Goal: Task Accomplishment & Management: Use online tool/utility

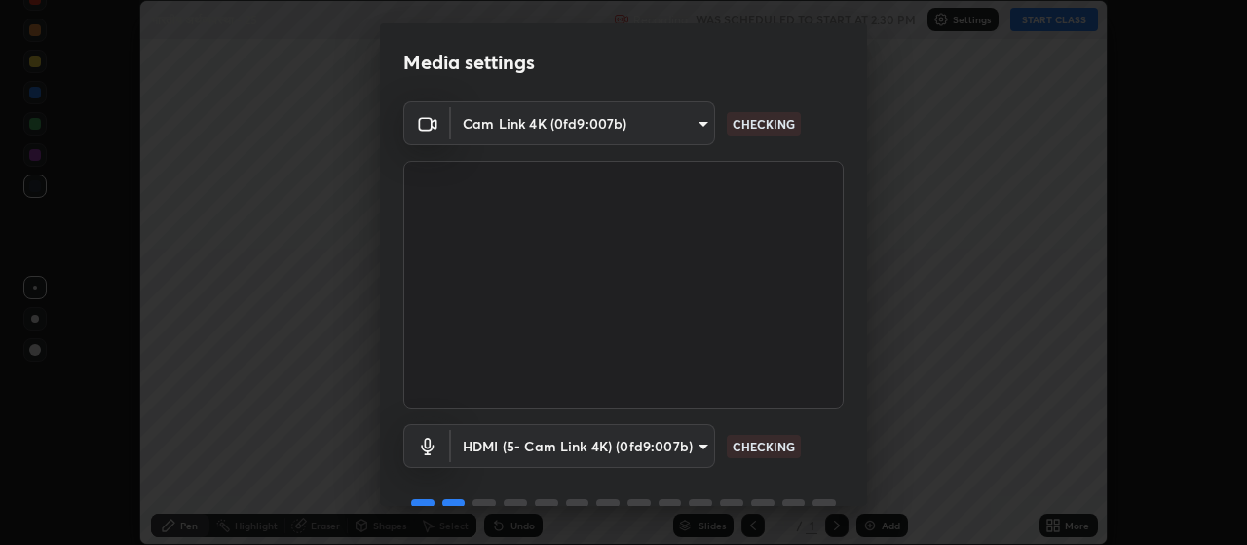
scroll to position [95, 0]
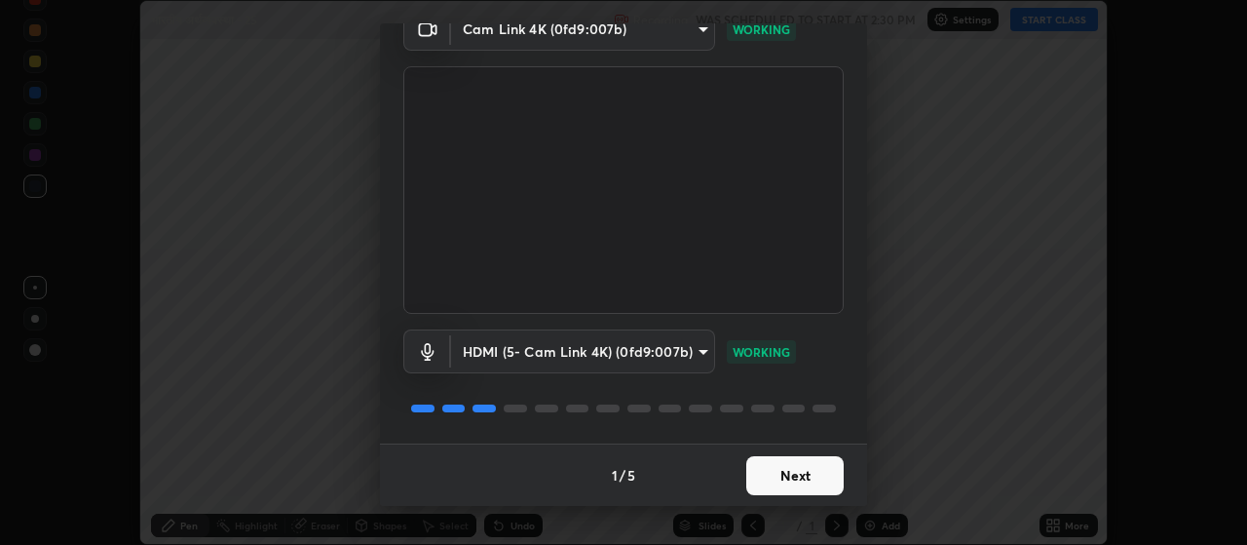
click at [811, 474] on button "Next" at bounding box center [794, 475] width 97 height 39
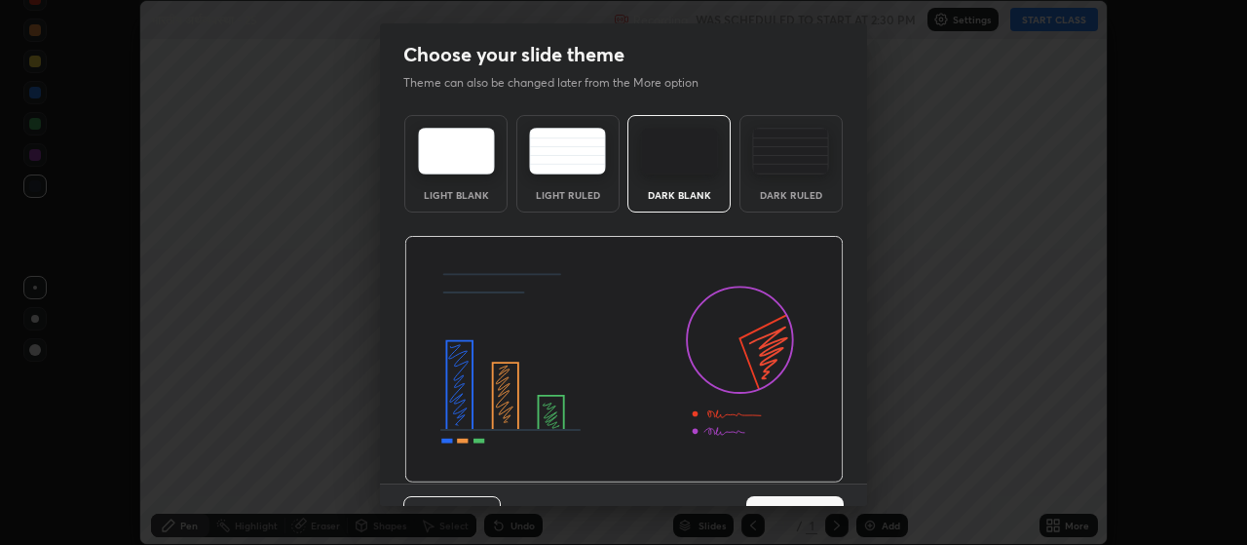
click at [815, 481] on img at bounding box center [623, 359] width 439 height 247
click at [824, 479] on img at bounding box center [623, 359] width 439 height 247
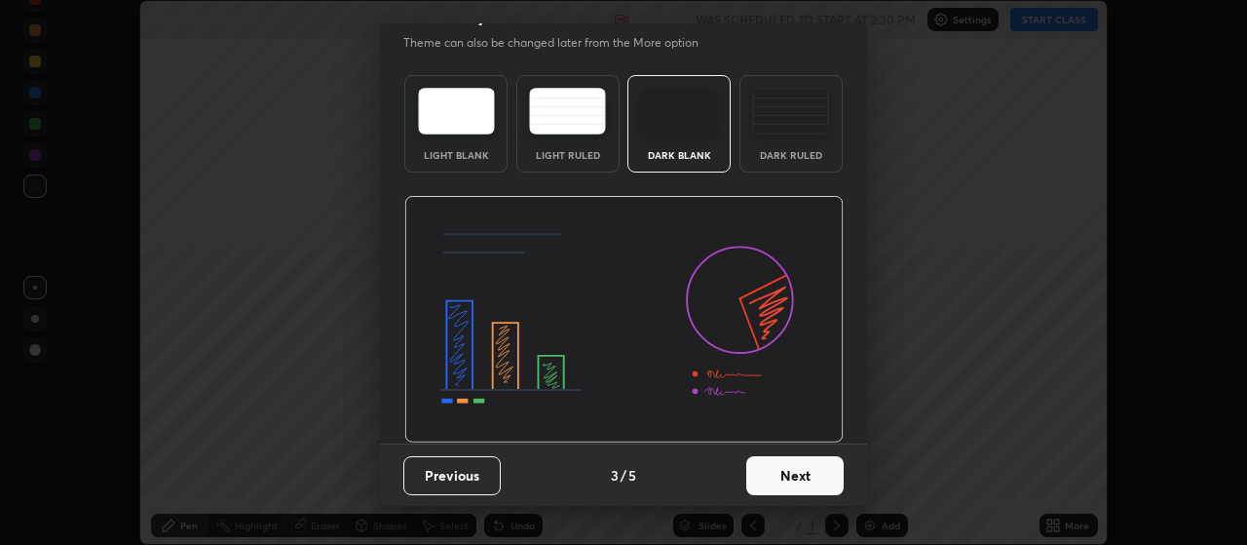
click at [805, 482] on button "Next" at bounding box center [794, 475] width 97 height 39
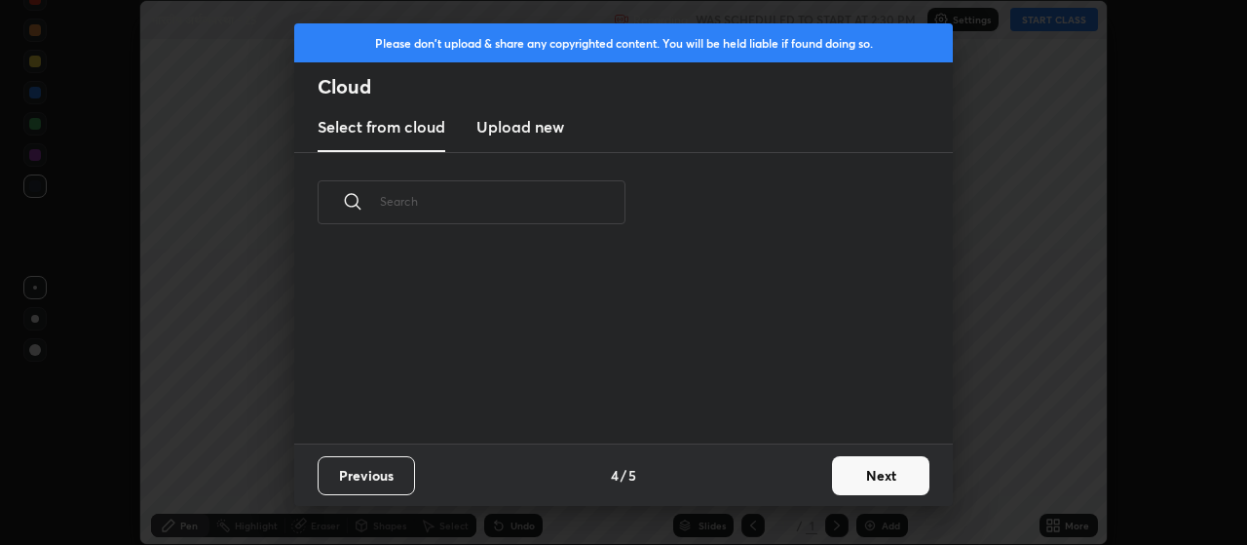
scroll to position [0, 0]
click at [862, 477] on button "Next" at bounding box center [880, 475] width 97 height 39
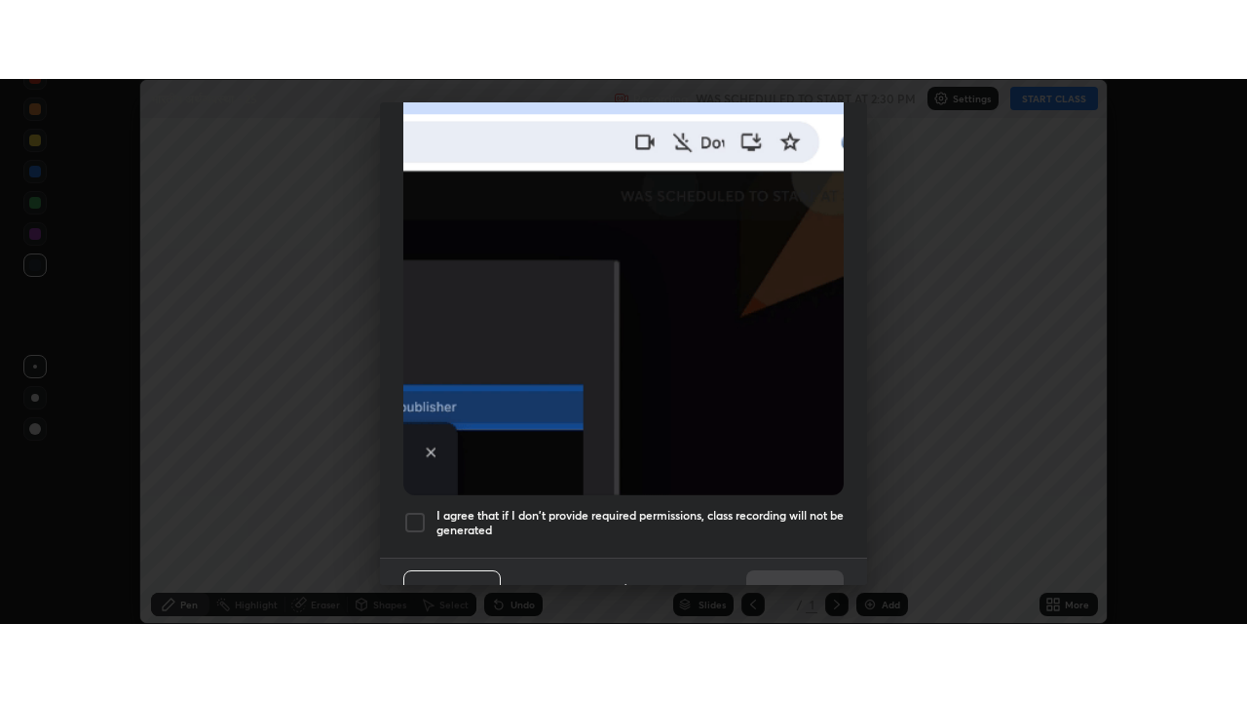
scroll to position [492, 0]
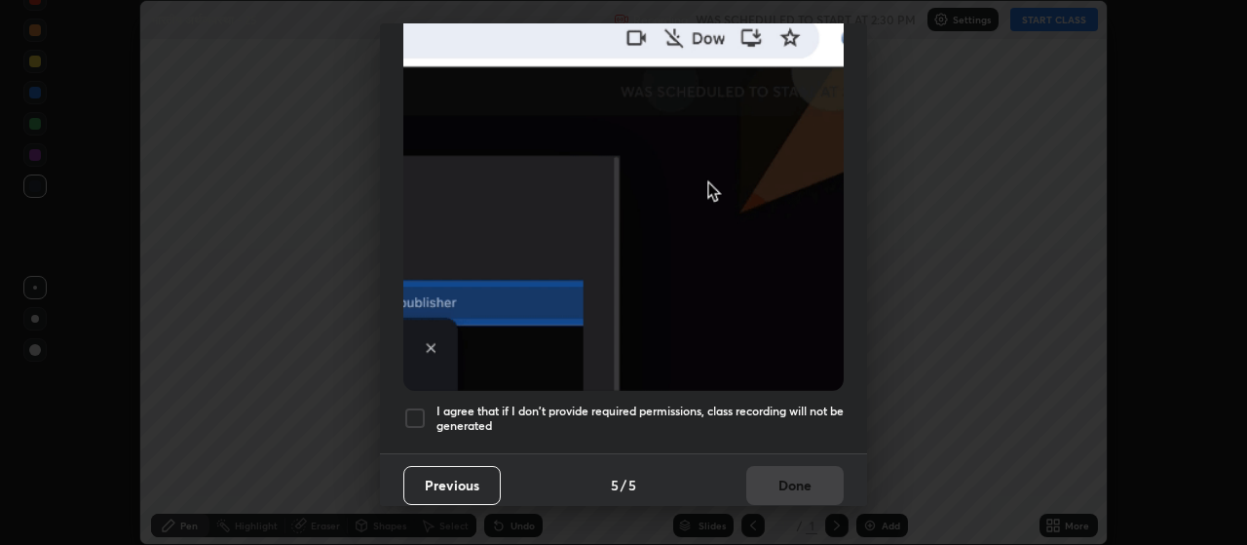
click at [419, 416] on div at bounding box center [414, 417] width 23 height 23
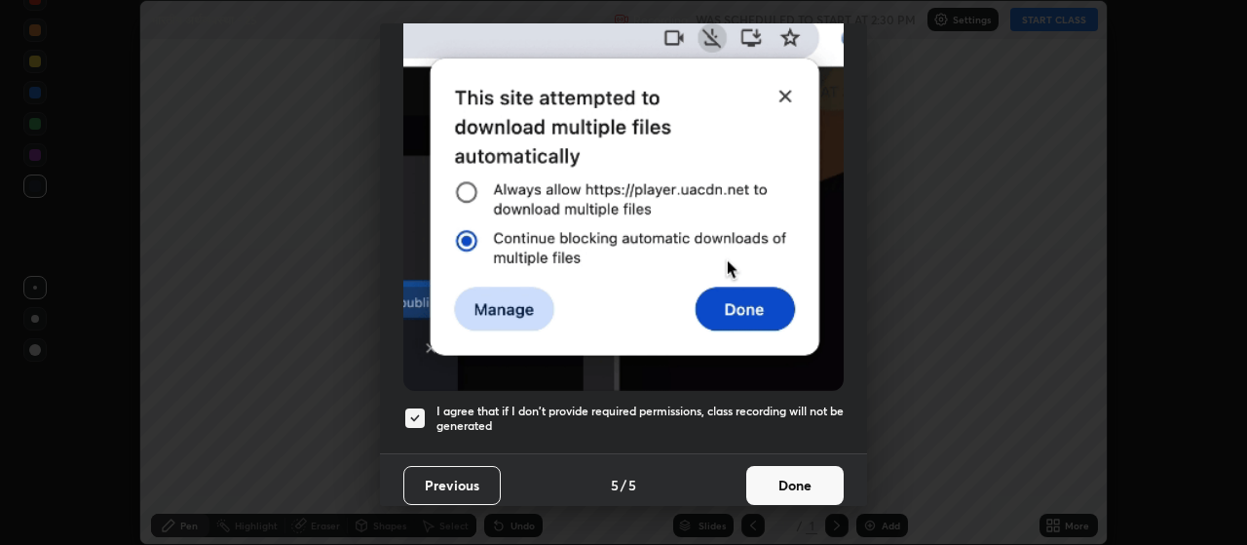
click at [774, 478] on button "Done" at bounding box center [794, 485] width 97 height 39
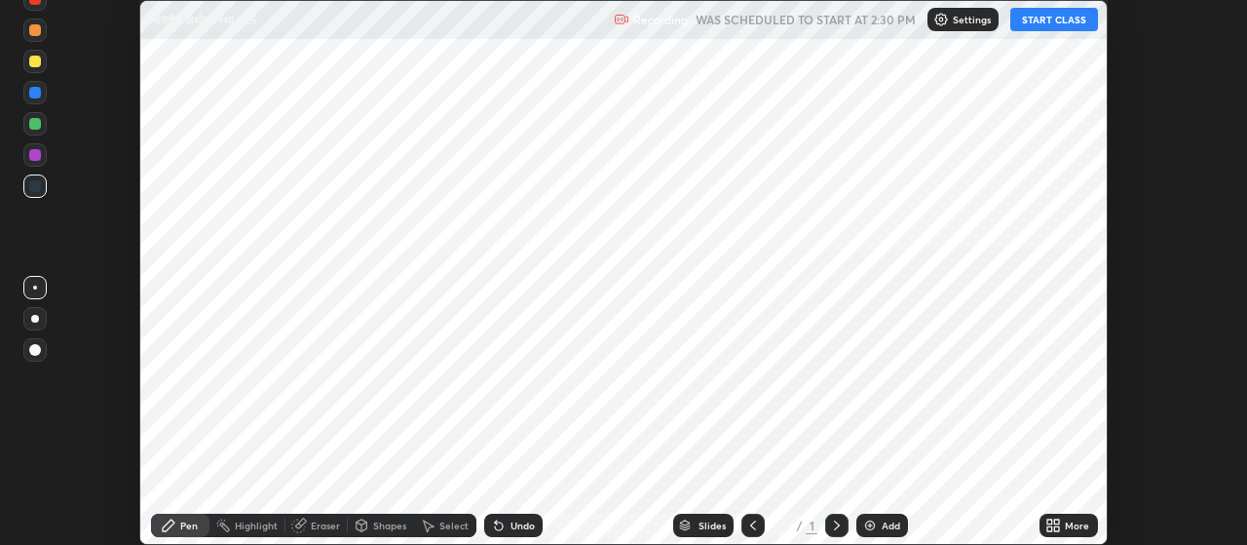
click at [885, 520] on div "Add" at bounding box center [891, 525] width 19 height 10
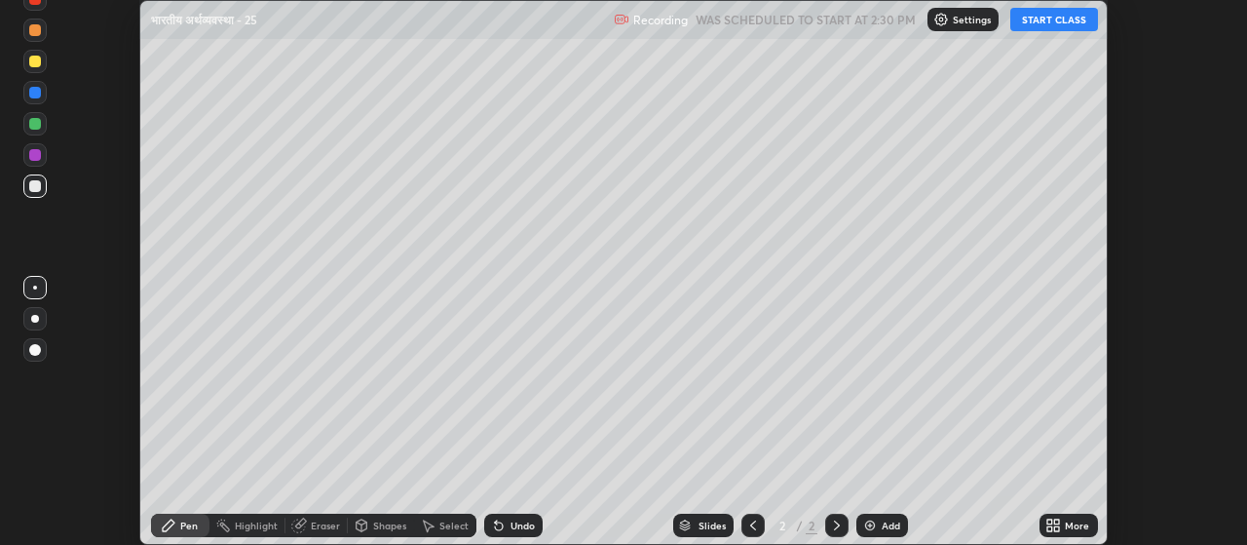
click at [1055, 528] on icon at bounding box center [1057, 528] width 5 height 5
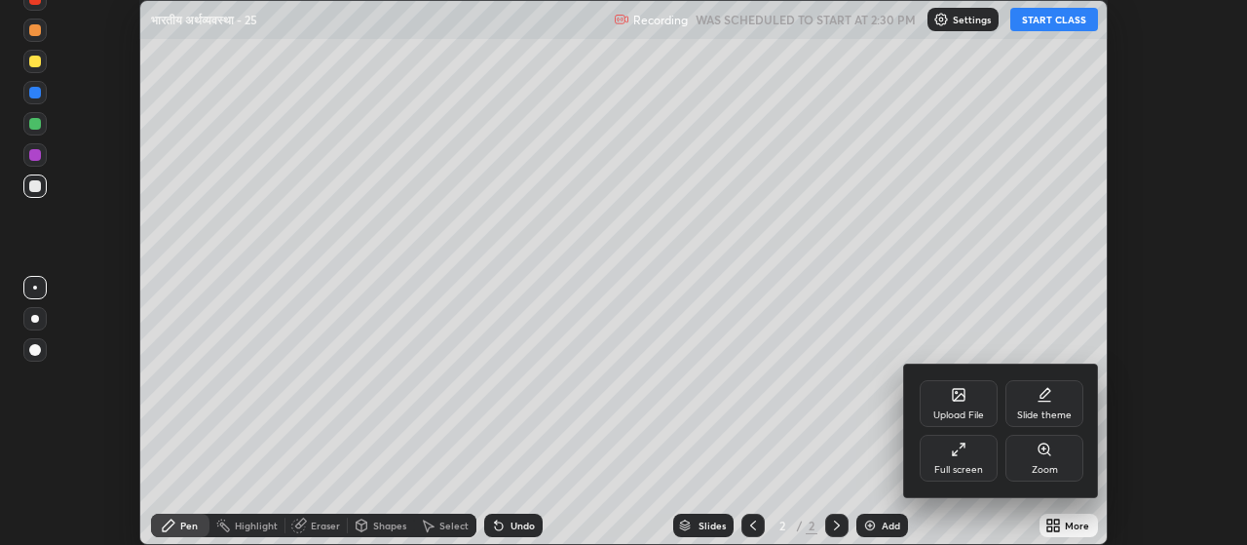
click at [933, 452] on div "Full screen" at bounding box center [959, 458] width 78 height 47
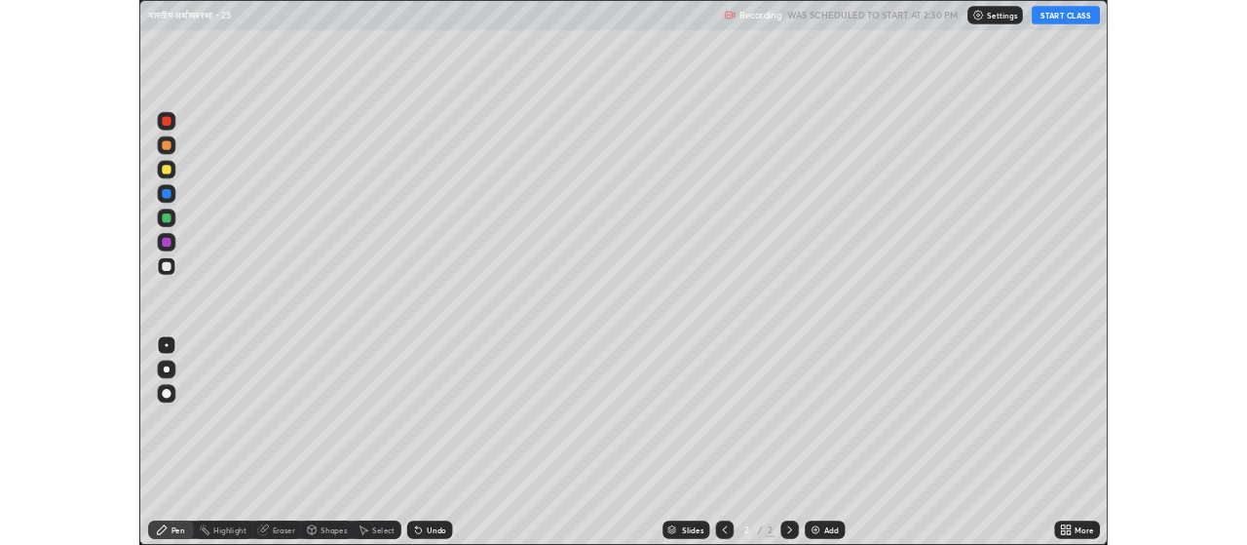
scroll to position [702, 1247]
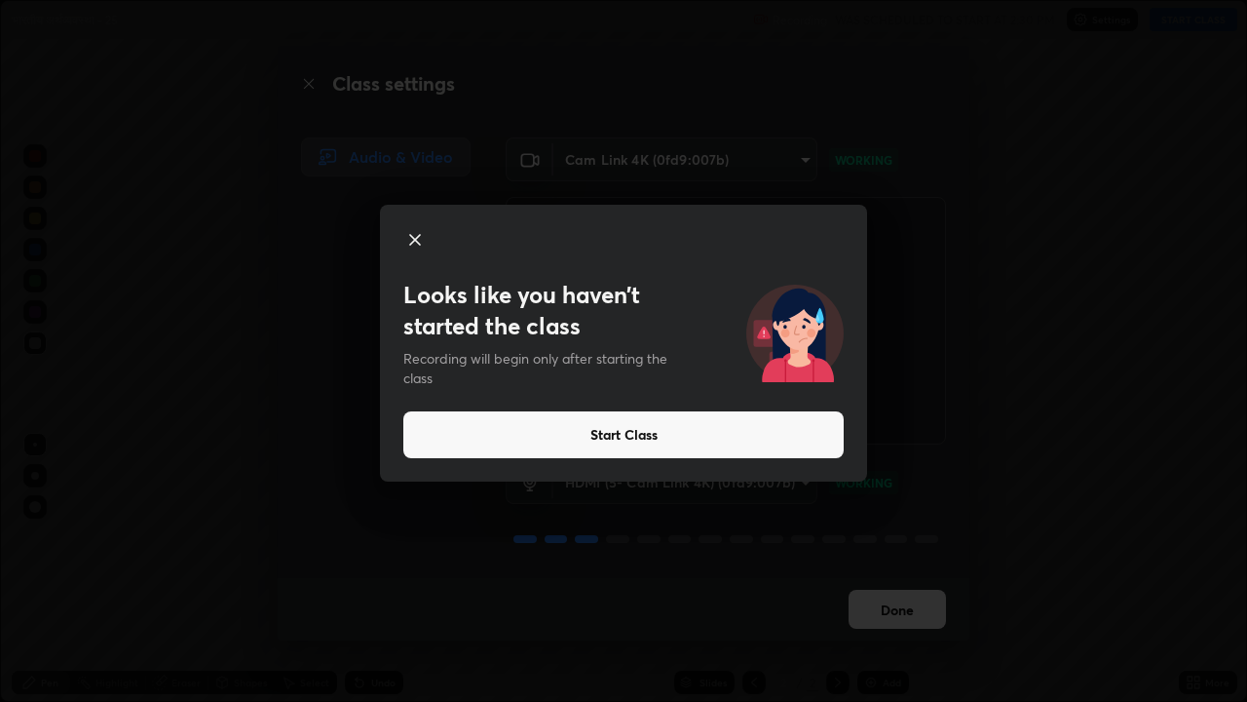
click at [609, 436] on button "Start Class" at bounding box center [623, 434] width 440 height 47
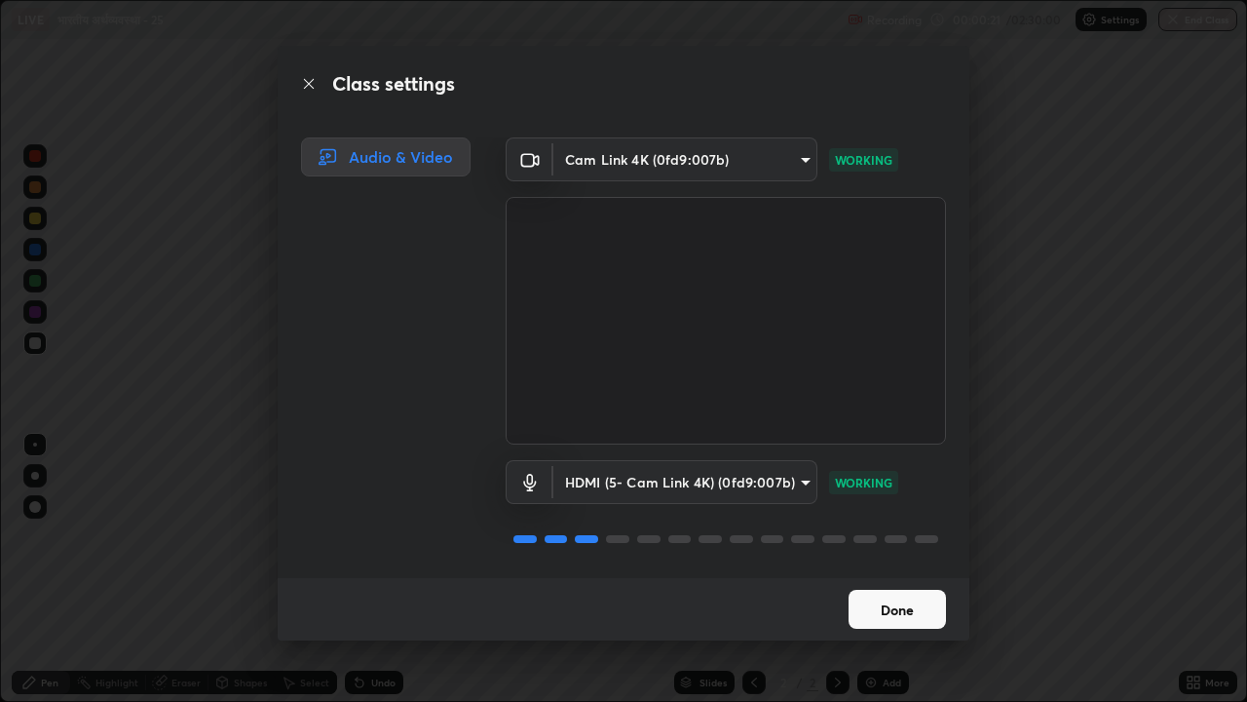
click at [882, 544] on button "Done" at bounding box center [897, 608] width 97 height 39
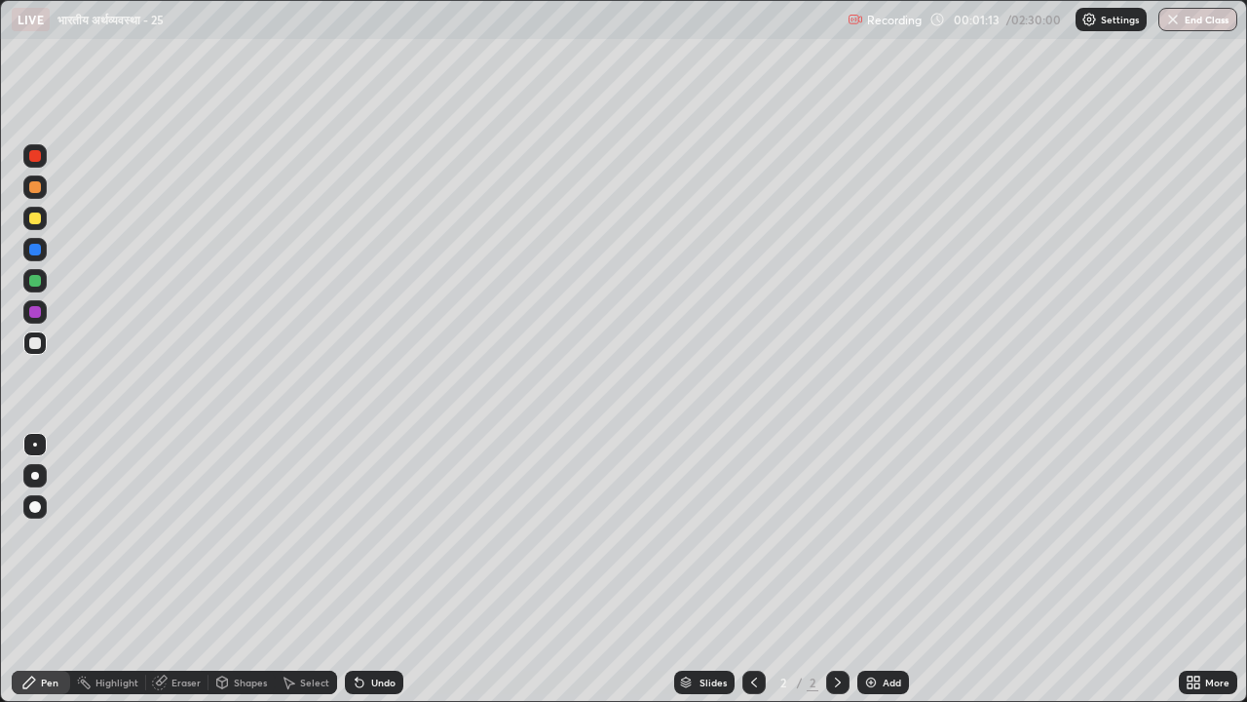
click at [36, 222] on div at bounding box center [35, 218] width 12 height 12
click at [38, 343] on div at bounding box center [35, 343] width 12 height 12
click at [869, 544] on img at bounding box center [871, 682] width 16 height 16
click at [747, 544] on icon at bounding box center [754, 682] width 16 height 16
click at [834, 544] on icon at bounding box center [838, 682] width 16 height 16
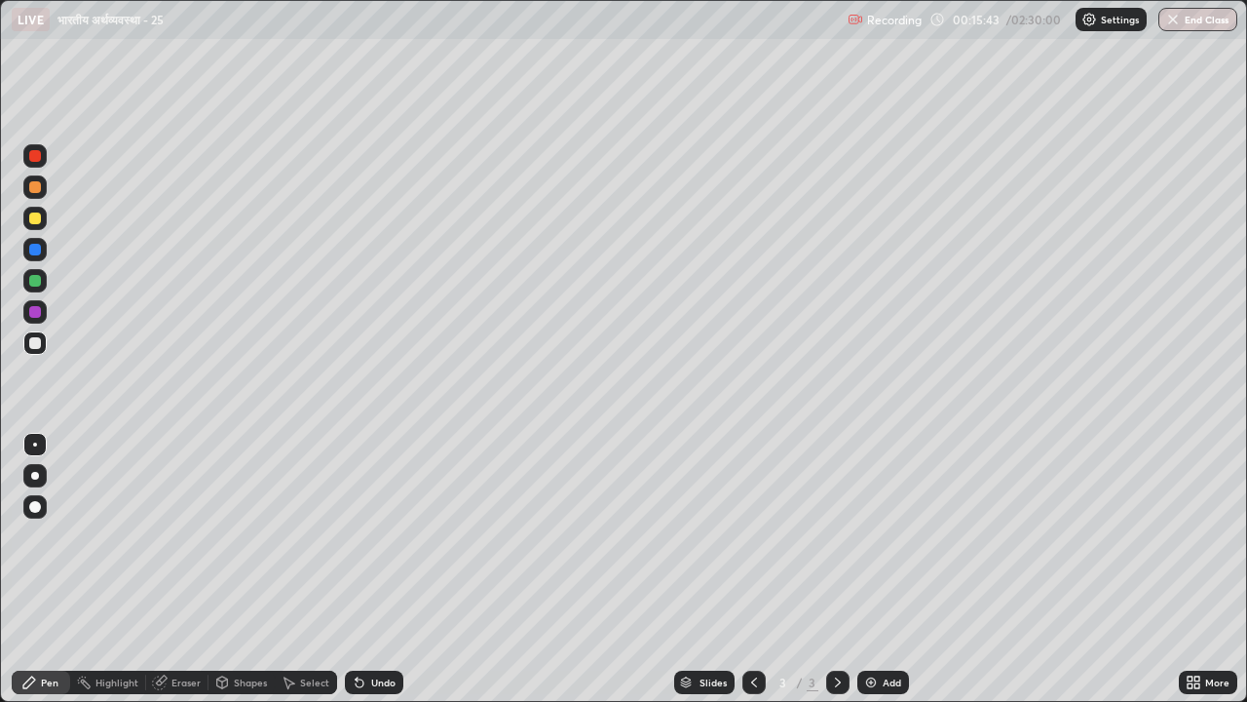
click at [863, 544] on img at bounding box center [871, 682] width 16 height 16
click at [869, 544] on img at bounding box center [871, 682] width 16 height 16
click at [751, 544] on icon at bounding box center [754, 682] width 6 height 10
click at [747, 544] on icon at bounding box center [754, 682] width 16 height 16
click at [746, 544] on icon at bounding box center [754, 682] width 16 height 16
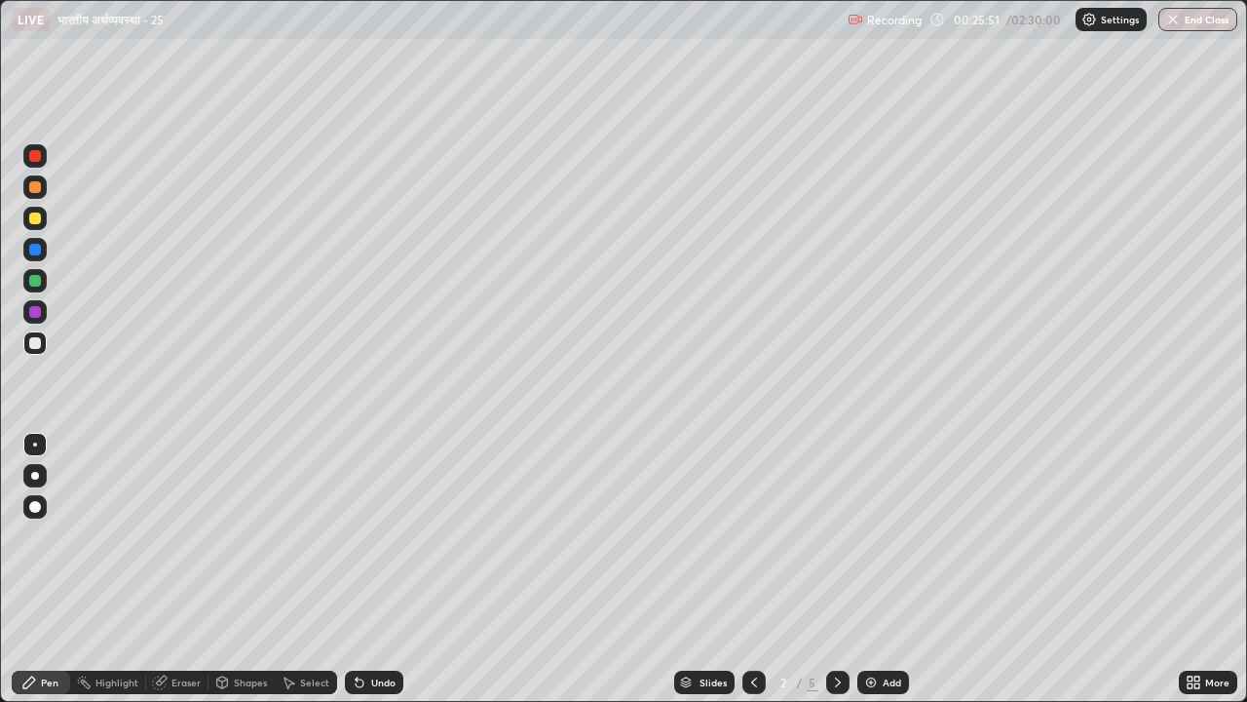
click at [839, 544] on icon at bounding box center [838, 682] width 16 height 16
click at [840, 544] on icon at bounding box center [838, 682] width 16 height 16
click at [757, 544] on icon at bounding box center [754, 682] width 16 height 16
click at [748, 544] on icon at bounding box center [754, 682] width 16 height 16
click at [746, 544] on icon at bounding box center [754, 682] width 16 height 16
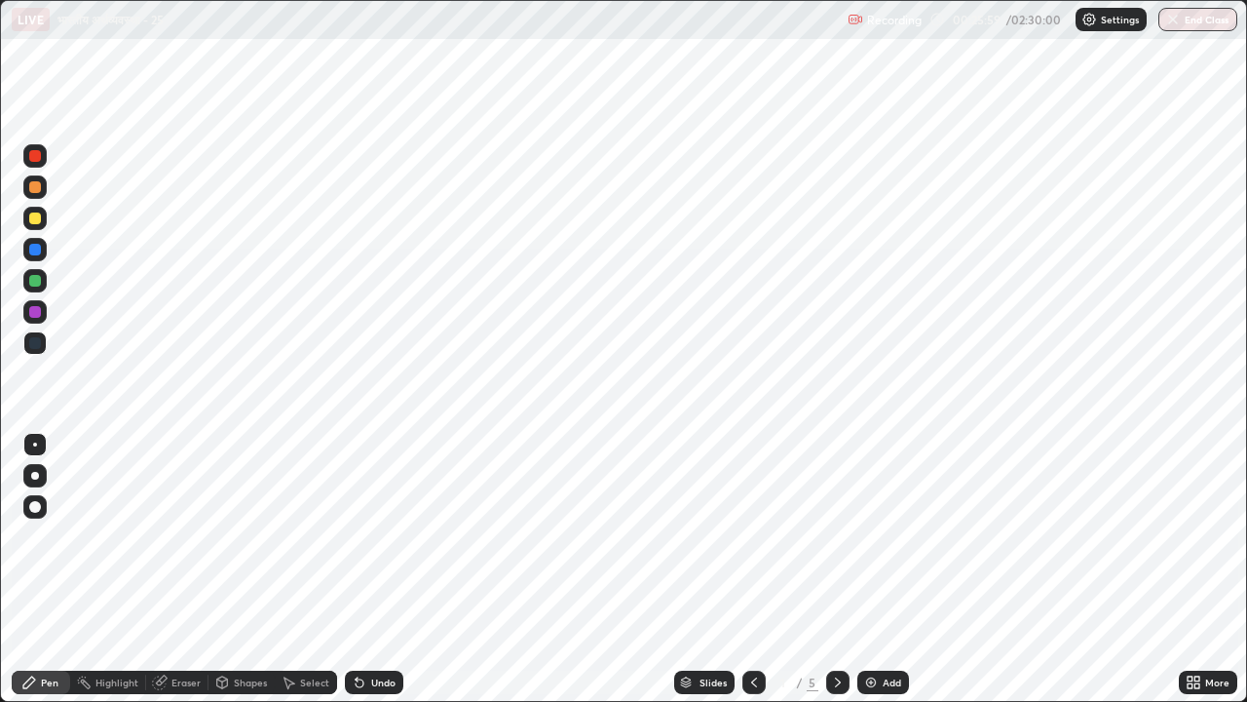
click at [831, 544] on icon at bounding box center [838, 682] width 16 height 16
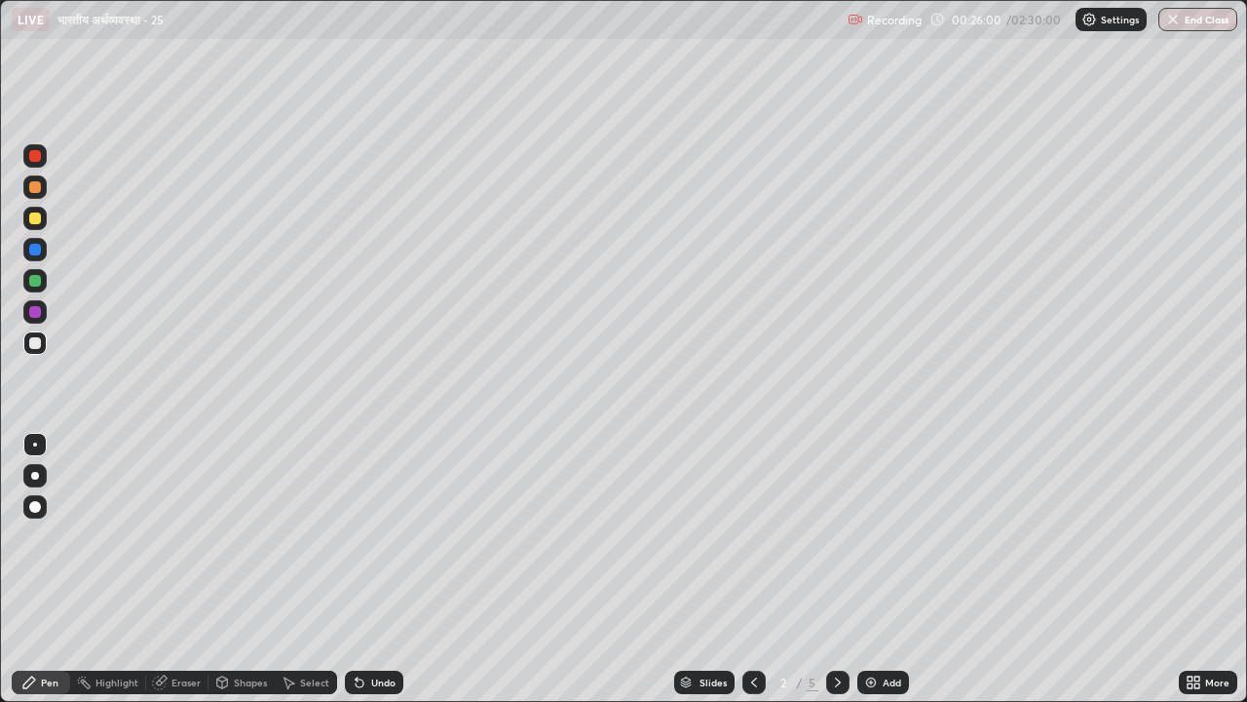
click at [836, 544] on icon at bounding box center [838, 682] width 6 height 10
click at [34, 219] on div at bounding box center [35, 218] width 12 height 12
click at [869, 544] on img at bounding box center [871, 682] width 16 height 16
click at [31, 344] on div at bounding box center [35, 343] width 12 height 12
click at [869, 544] on img at bounding box center [871, 682] width 16 height 16
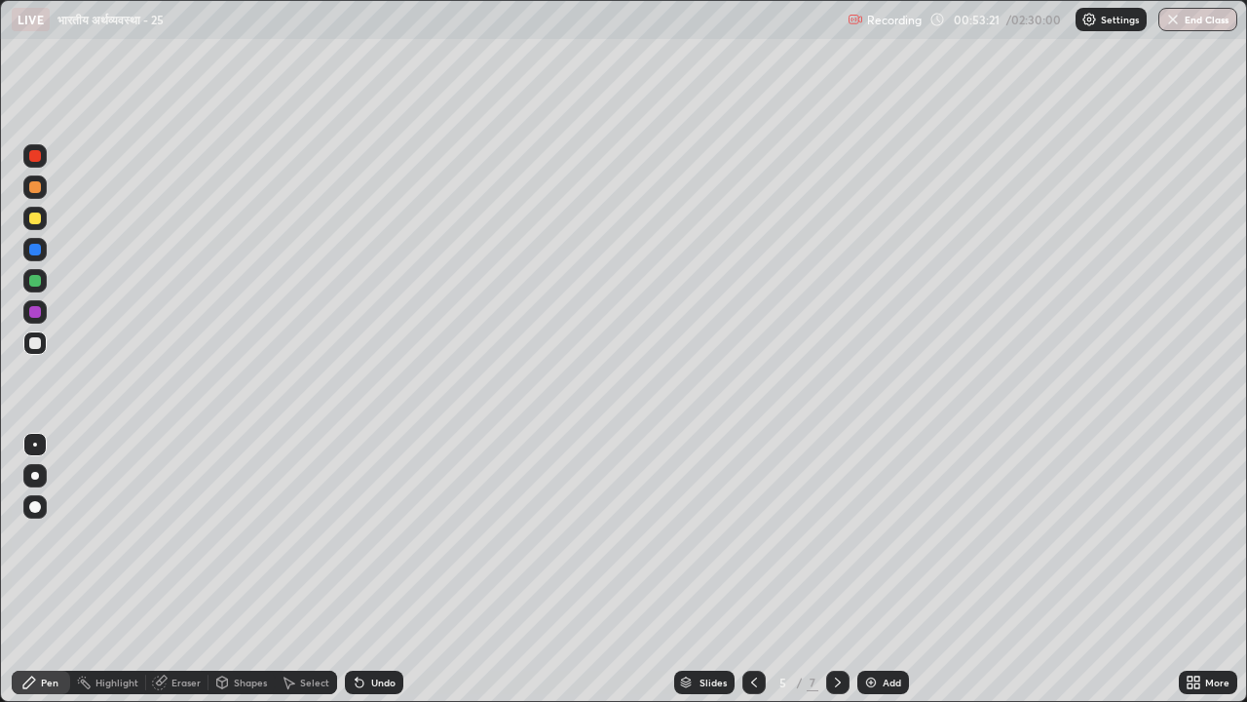
click at [747, 544] on icon at bounding box center [754, 682] width 16 height 16
click at [751, 544] on icon at bounding box center [754, 682] width 16 height 16
click at [836, 544] on icon at bounding box center [838, 682] width 6 height 10
click at [835, 544] on icon at bounding box center [838, 682] width 16 height 16
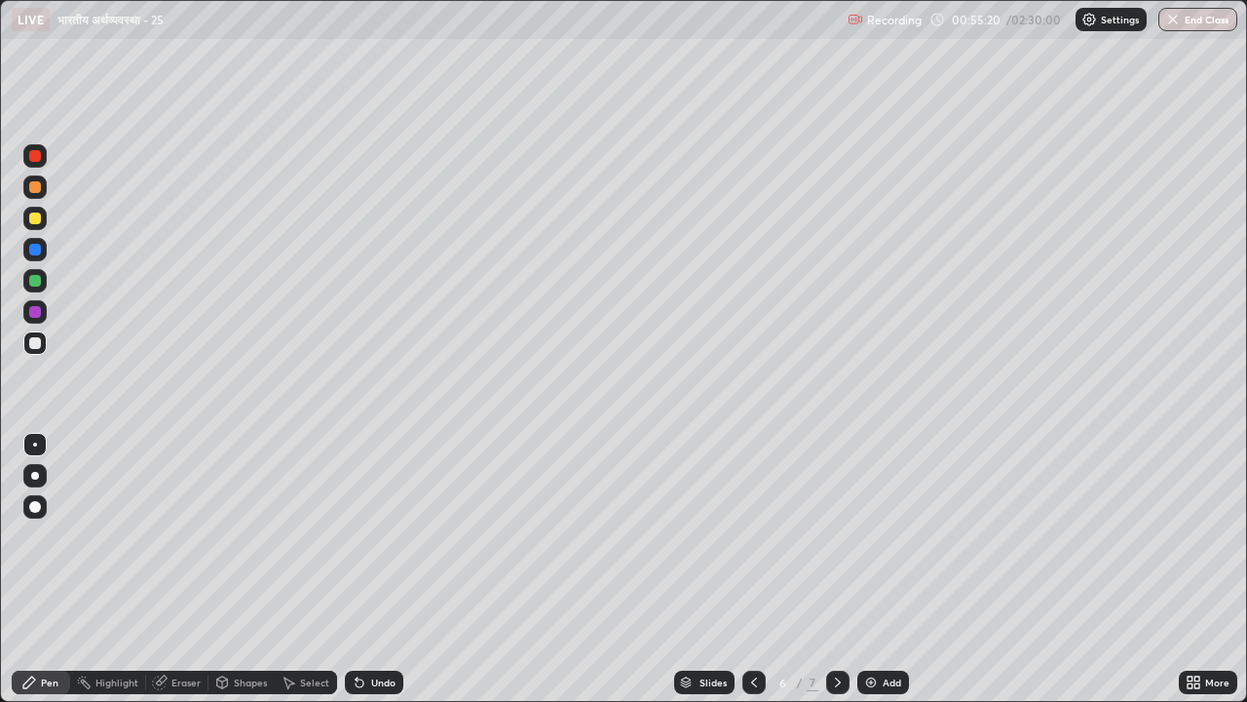
click at [837, 544] on icon at bounding box center [838, 682] width 16 height 16
click at [33, 218] on div at bounding box center [35, 218] width 12 height 12
click at [34, 345] on div at bounding box center [35, 343] width 12 height 12
click at [872, 544] on img at bounding box center [871, 682] width 16 height 16
click at [34, 218] on div at bounding box center [35, 218] width 12 height 12
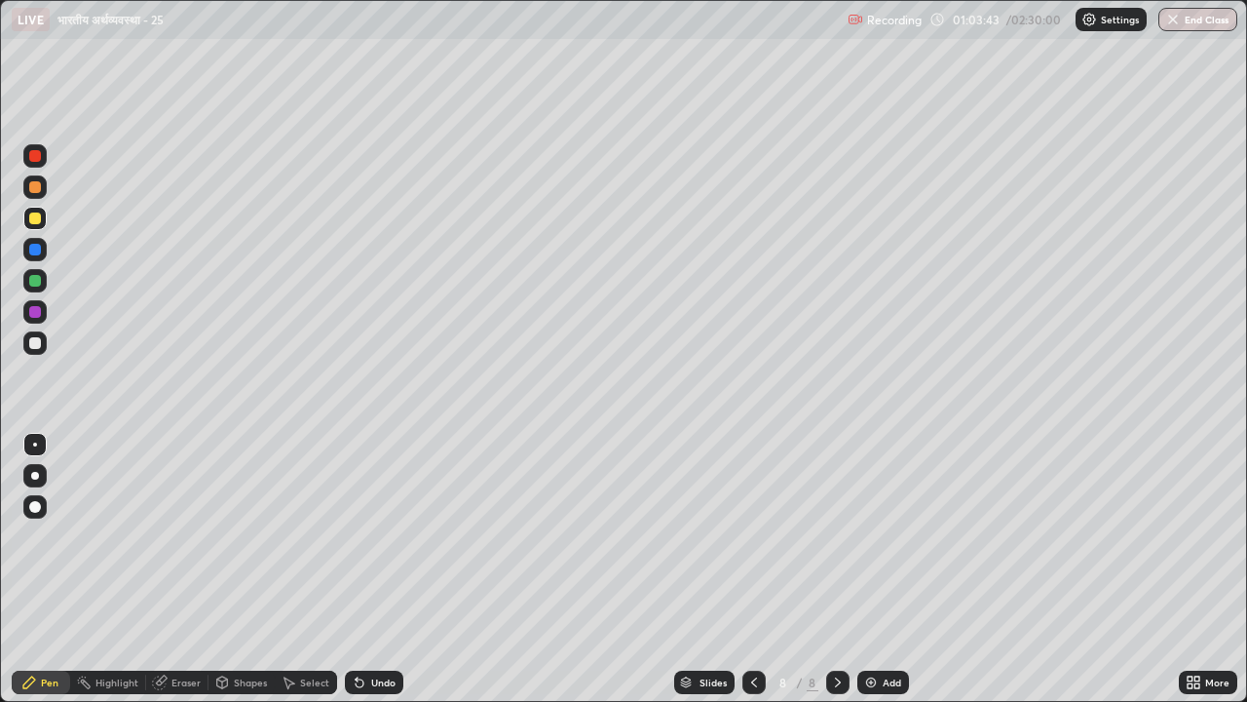
click at [34, 347] on div at bounding box center [35, 343] width 12 height 12
click at [379, 544] on div "Undo" at bounding box center [383, 682] width 24 height 10
click at [381, 544] on div "Undo" at bounding box center [383, 682] width 24 height 10
click at [868, 544] on img at bounding box center [871, 682] width 16 height 16
click at [365, 544] on div "Undo" at bounding box center [374, 681] width 58 height 23
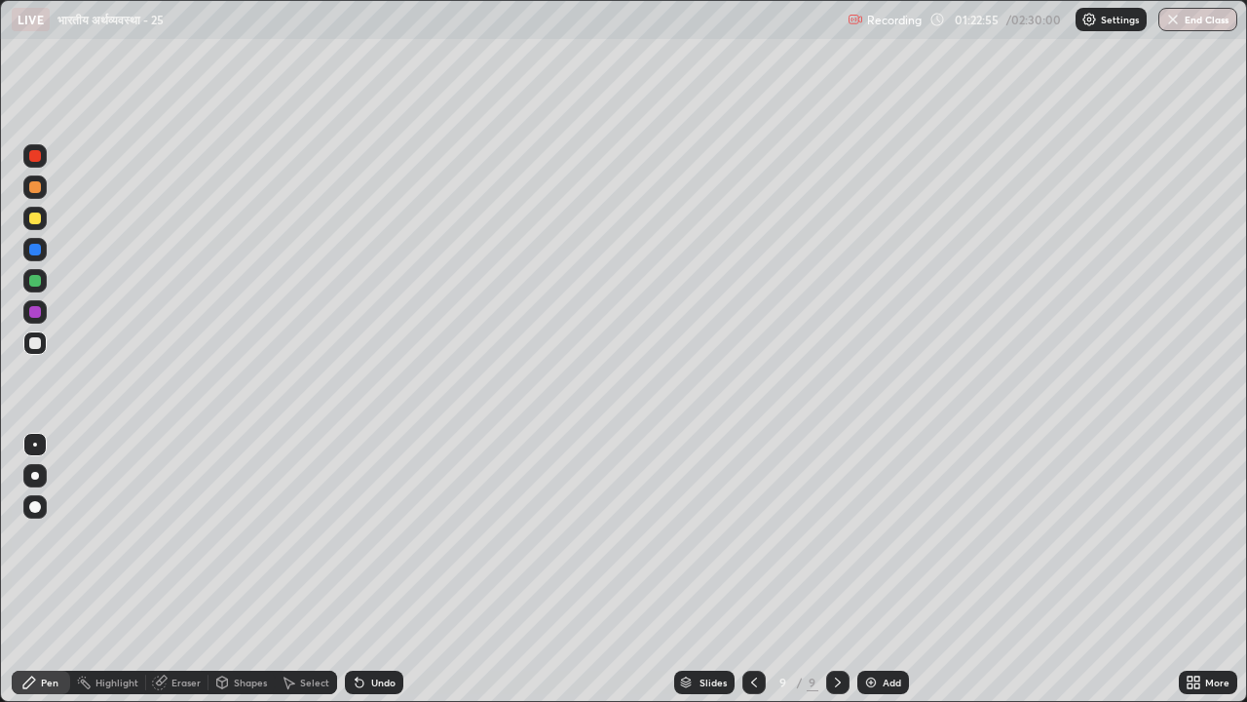
click at [870, 544] on img at bounding box center [871, 682] width 16 height 16
click at [748, 544] on icon at bounding box center [753, 682] width 16 height 16
click at [832, 544] on icon at bounding box center [838, 682] width 16 height 16
click at [871, 544] on img at bounding box center [871, 682] width 16 height 16
click at [33, 343] on div at bounding box center [35, 343] width 12 height 12
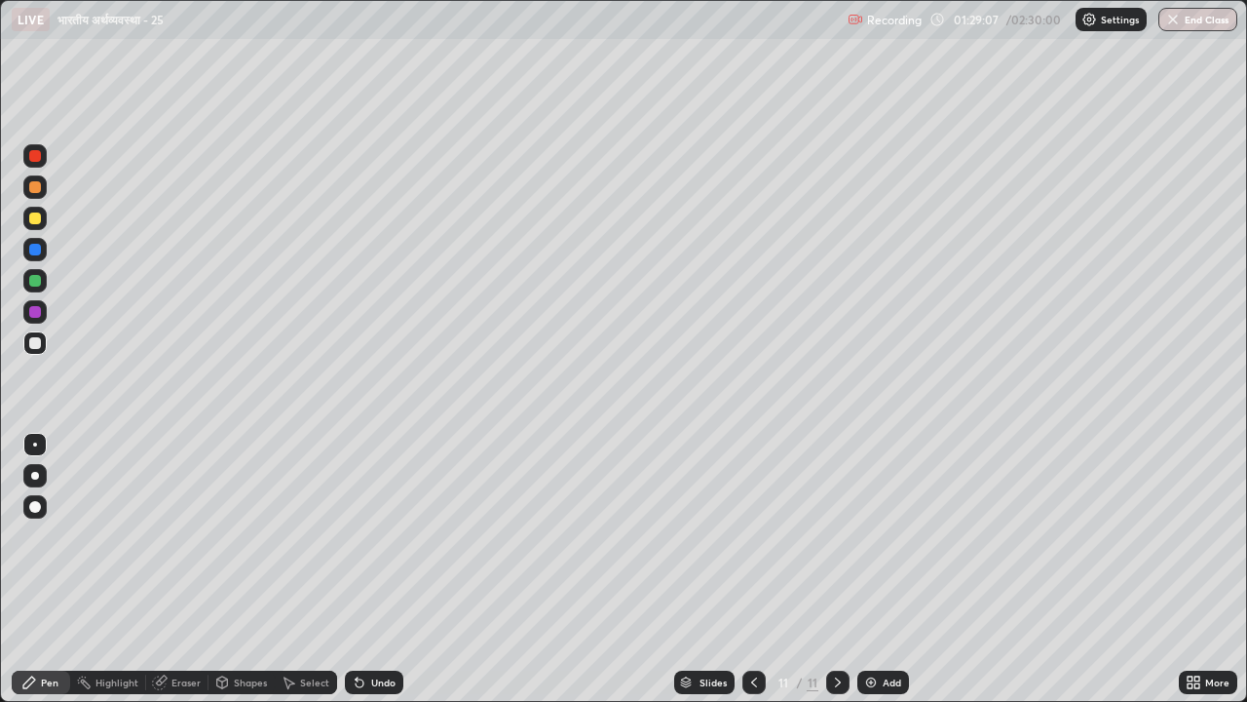
click at [363, 544] on icon at bounding box center [360, 682] width 16 height 16
click at [371, 544] on div "Undo" at bounding box center [383, 682] width 24 height 10
click at [866, 544] on img at bounding box center [871, 682] width 16 height 16
click at [374, 544] on div "Undo" at bounding box center [383, 682] width 24 height 10
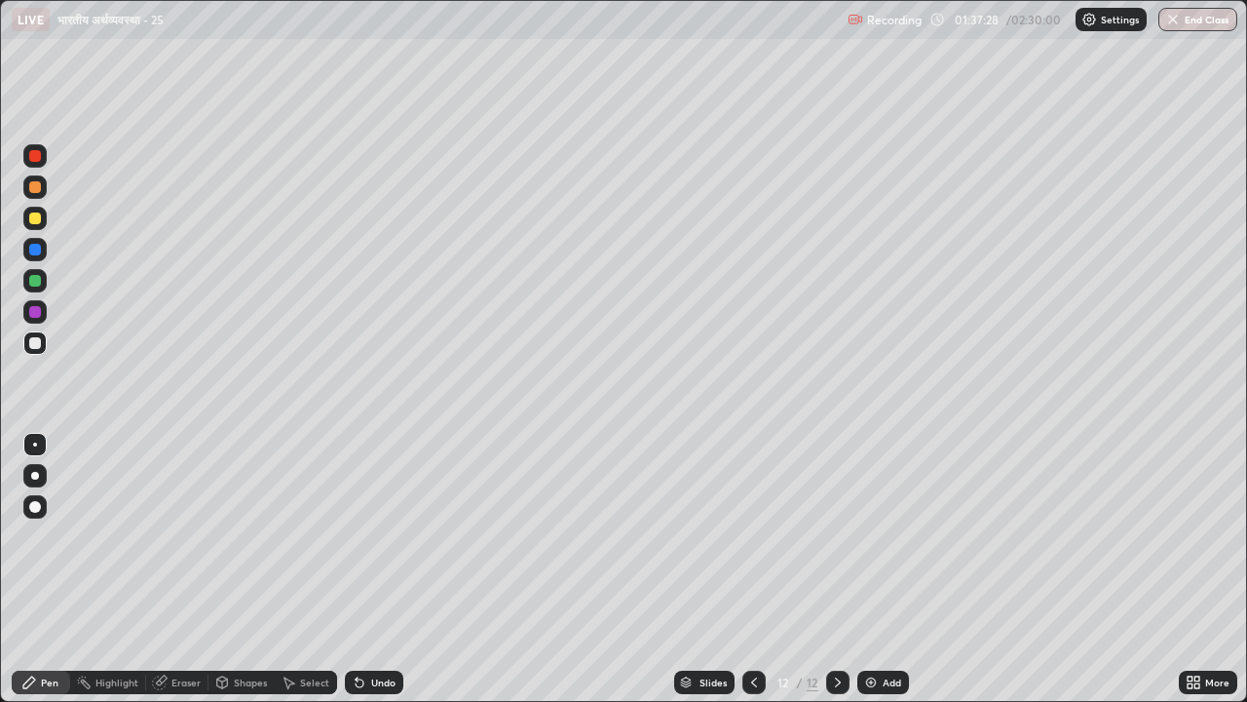
click at [387, 544] on div "Undo" at bounding box center [374, 681] width 58 height 23
click at [868, 544] on img at bounding box center [871, 682] width 16 height 16
click at [381, 544] on div "Undo" at bounding box center [383, 682] width 24 height 10
click at [375, 544] on div "Undo" at bounding box center [383, 682] width 24 height 10
click at [34, 217] on div at bounding box center [35, 218] width 12 height 12
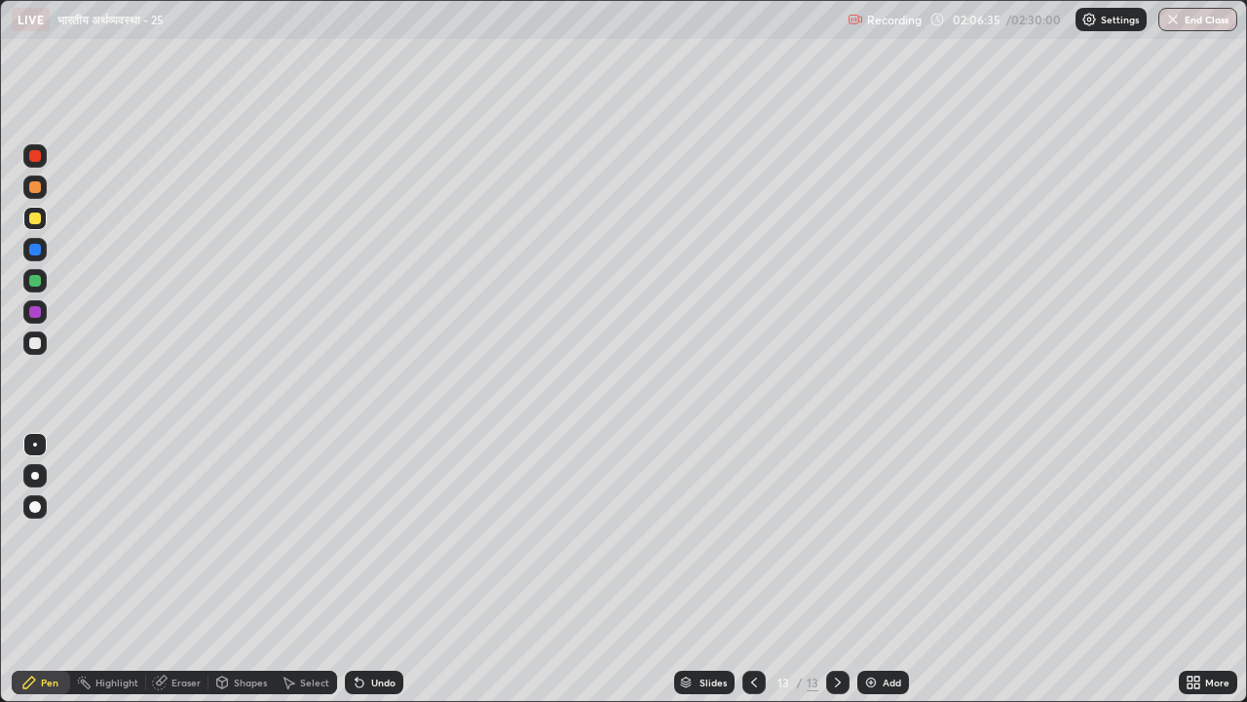
click at [833, 544] on icon at bounding box center [838, 682] width 16 height 16
click at [869, 544] on img at bounding box center [871, 682] width 16 height 16
click at [39, 342] on div at bounding box center [35, 343] width 12 height 12
click at [863, 544] on img at bounding box center [871, 682] width 16 height 16
click at [754, 544] on icon at bounding box center [754, 682] width 16 height 16
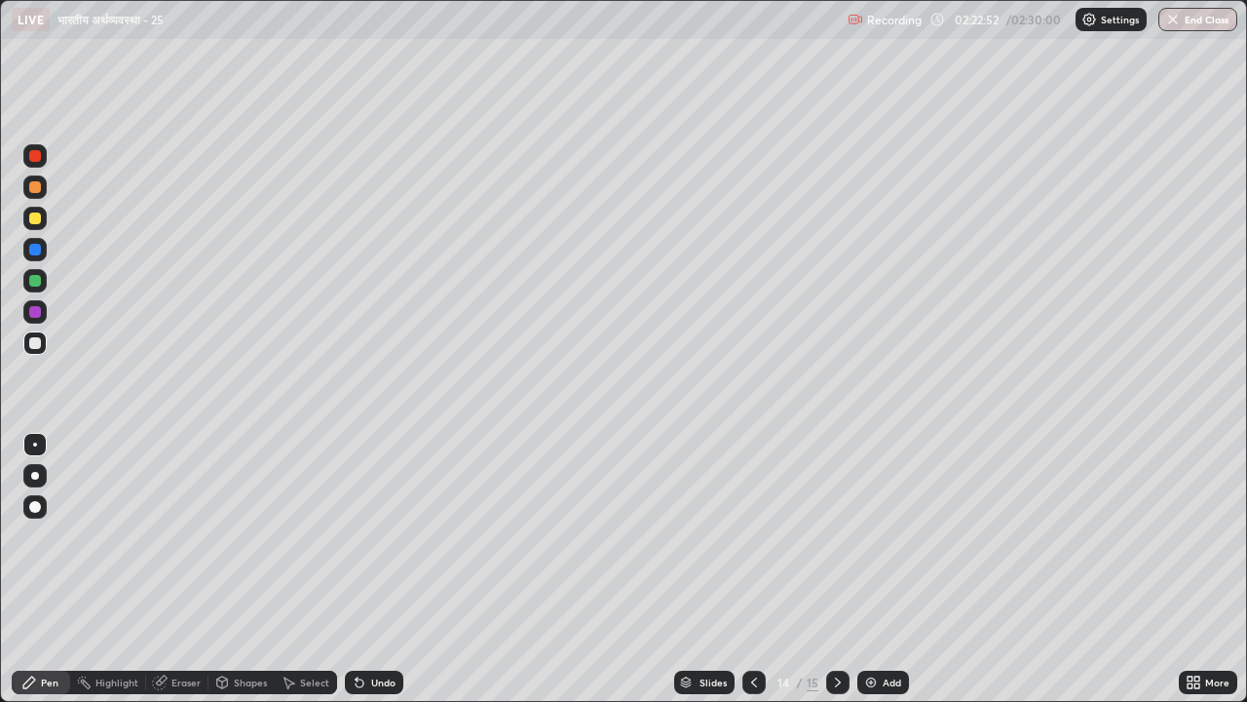
click at [838, 544] on icon at bounding box center [838, 682] width 16 height 16
click at [1191, 16] on button "End Class" at bounding box center [1198, 19] width 77 height 23
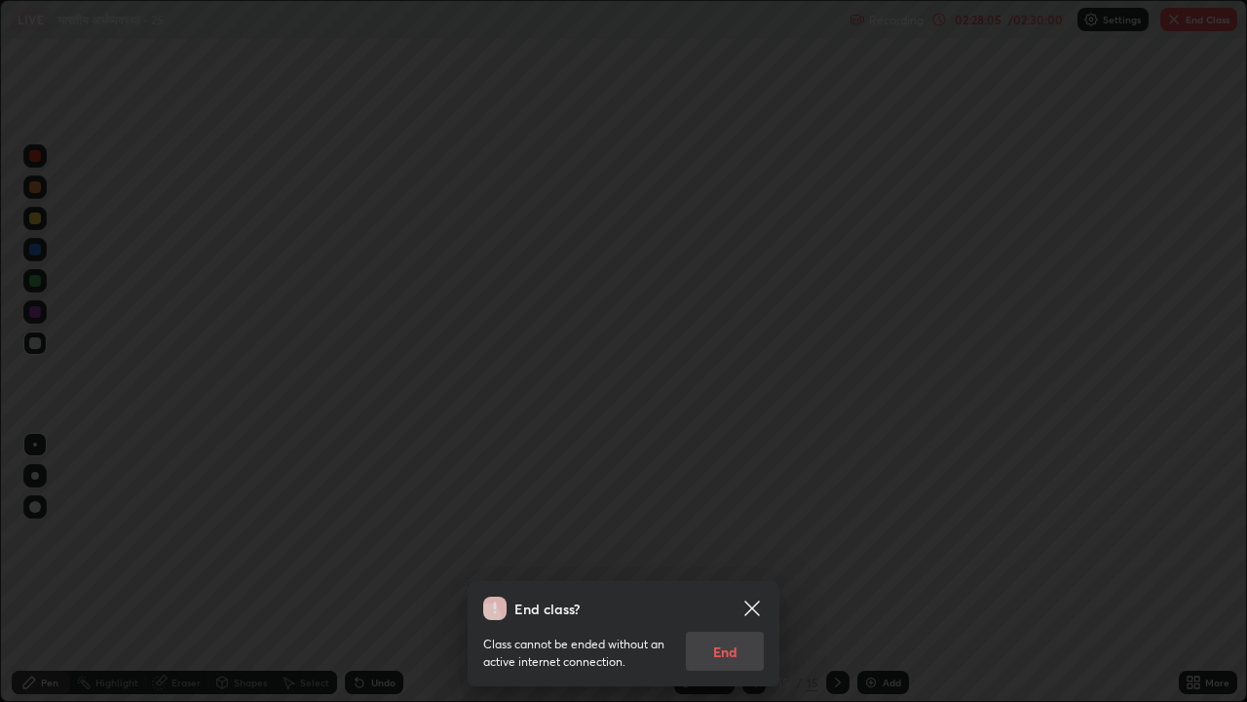
click at [729, 544] on div "Class cannot be ended without an active internet connection. End" at bounding box center [623, 645] width 281 height 51
click at [735, 544] on div "Class cannot be ended without an active internet connection. End" at bounding box center [623, 645] width 281 height 51
click at [751, 544] on icon at bounding box center [752, 607] width 23 height 23
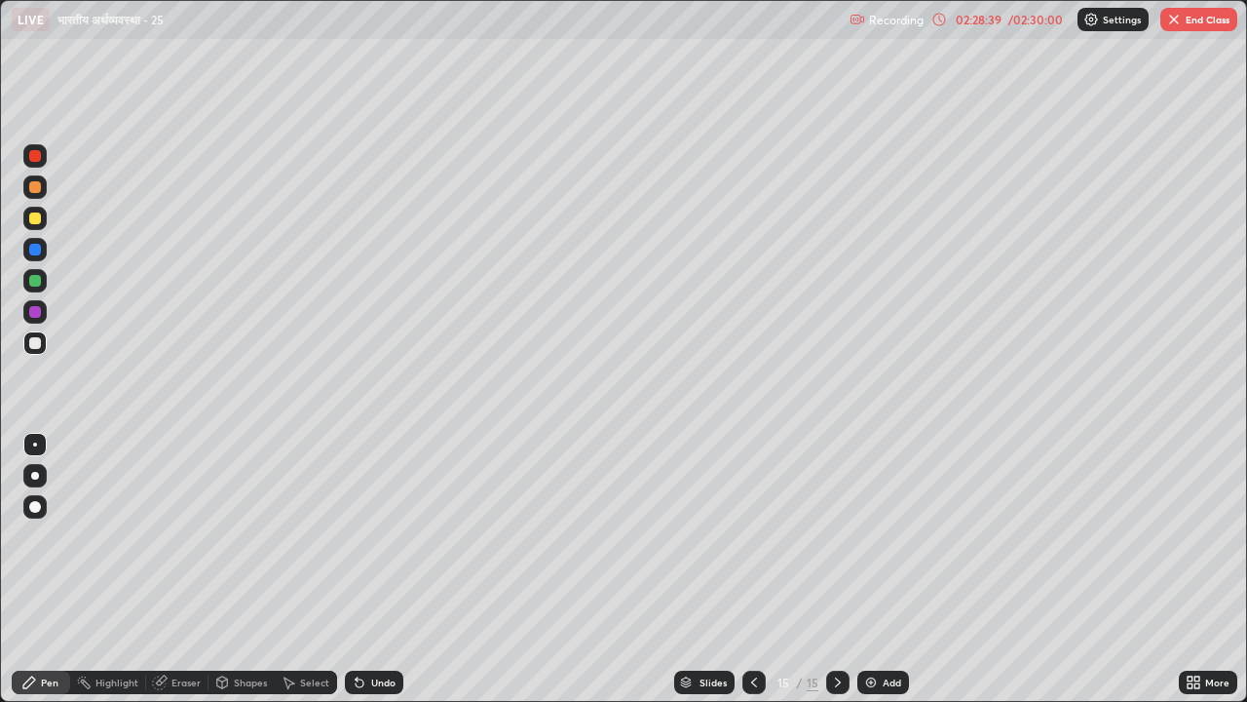
click at [1194, 20] on button "End Class" at bounding box center [1198, 19] width 77 height 23
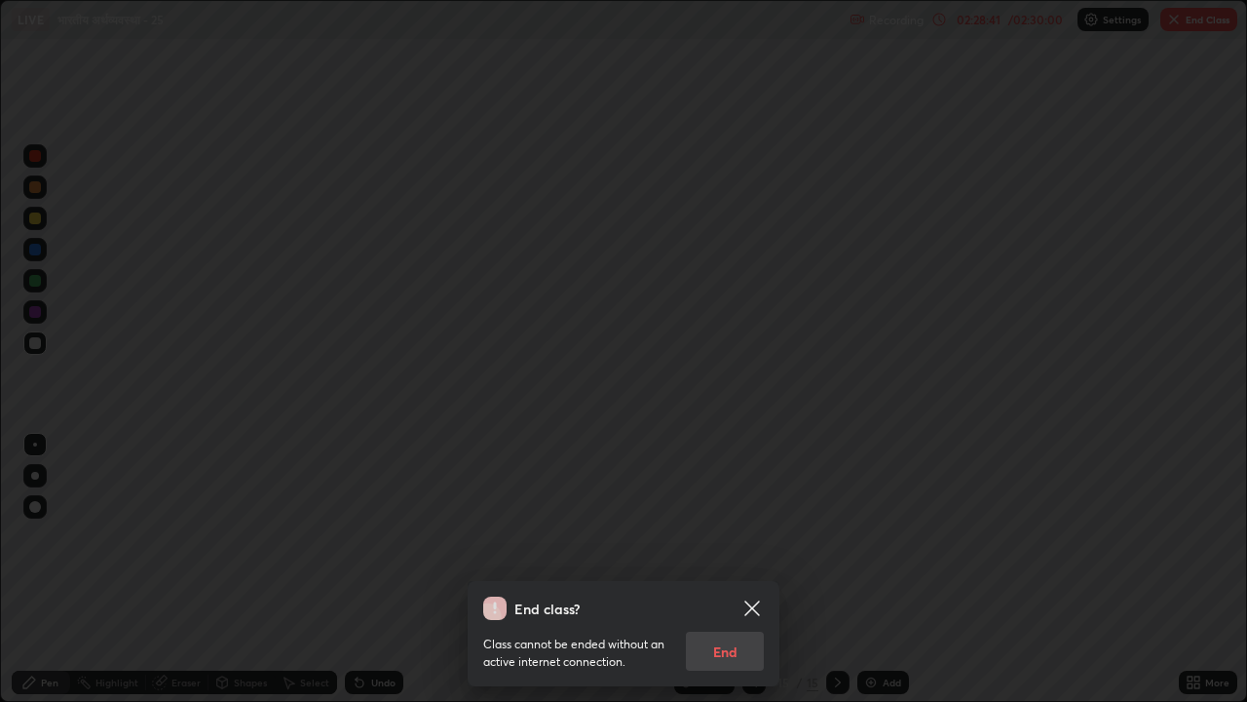
click at [728, 544] on div "Class cannot be ended without an active internet connection. End" at bounding box center [623, 645] width 281 height 51
click at [718, 544] on div "Class cannot be ended without an active internet connection. End" at bounding box center [623, 645] width 281 height 51
click at [732, 544] on div "Class cannot be ended without an active internet connection. End" at bounding box center [623, 645] width 281 height 51
click at [723, 544] on div "Class cannot be ended without an active internet connection. End" at bounding box center [623, 645] width 281 height 51
click at [724, 544] on div "Class cannot be ended without an active internet connection. End" at bounding box center [623, 645] width 281 height 51
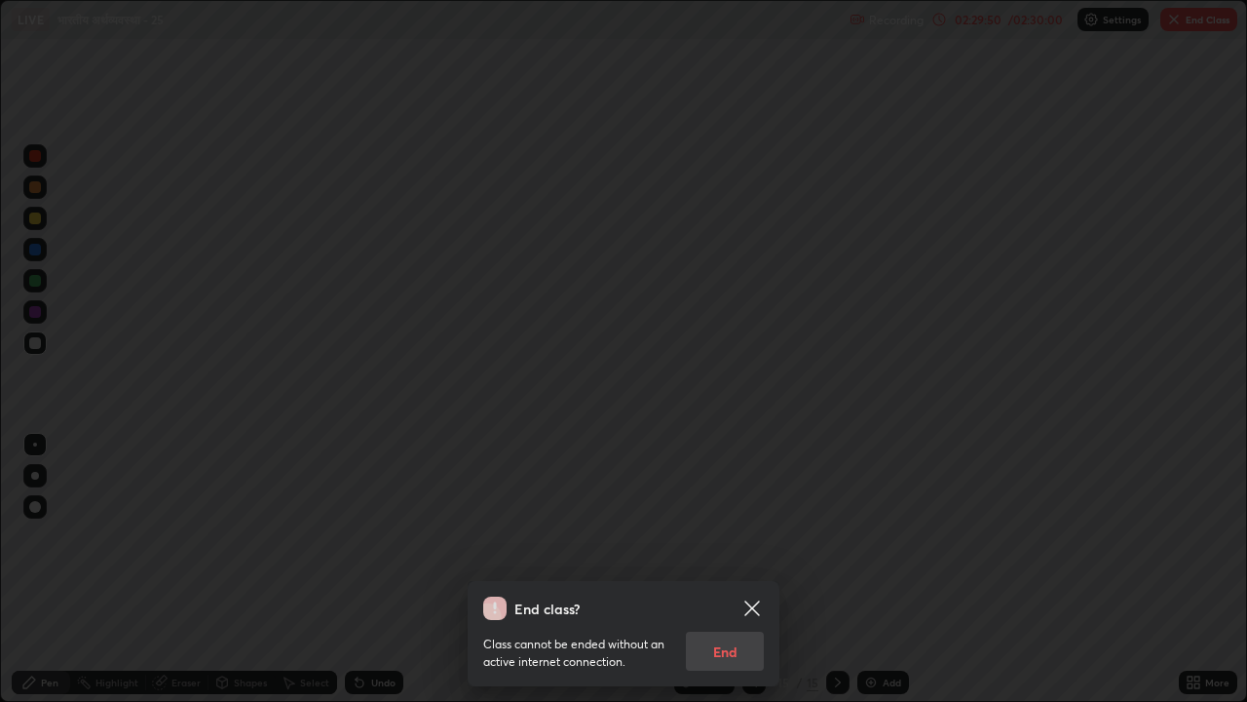
click at [725, 544] on div "Class cannot be ended without an active internet connection. End" at bounding box center [623, 645] width 281 height 51
click at [723, 544] on div "Class cannot be ended without an active internet connection. End" at bounding box center [623, 645] width 281 height 51
click at [724, 544] on div "Class cannot be ended without an active internet connection. End" at bounding box center [623, 645] width 281 height 51
click at [725, 544] on div "Class cannot be ended without an active internet connection. End" at bounding box center [623, 645] width 281 height 51
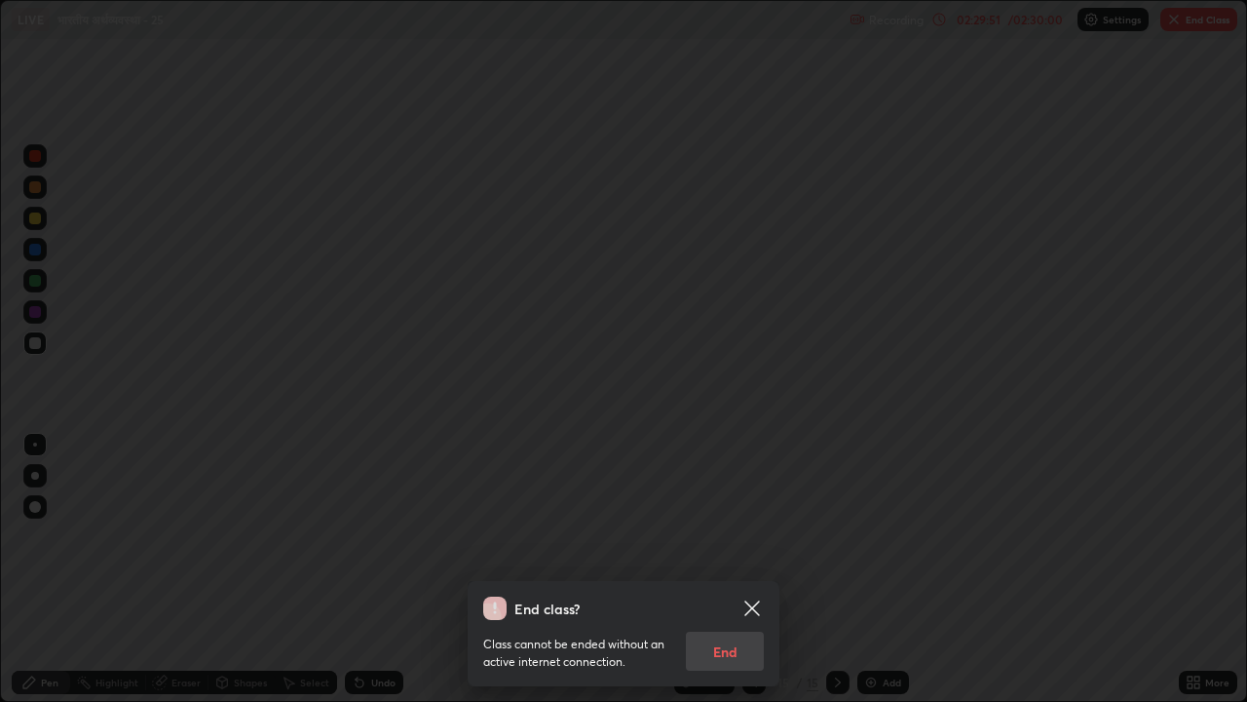
click at [741, 544] on div "Class cannot be ended without an active internet connection. End" at bounding box center [623, 645] width 281 height 51
click at [733, 544] on div "Class cannot be ended without an active internet connection. End" at bounding box center [623, 645] width 281 height 51
click at [734, 544] on div "Class cannot be ended without an active internet connection. End" at bounding box center [623, 645] width 281 height 51
click at [756, 544] on icon at bounding box center [752, 607] width 23 height 23
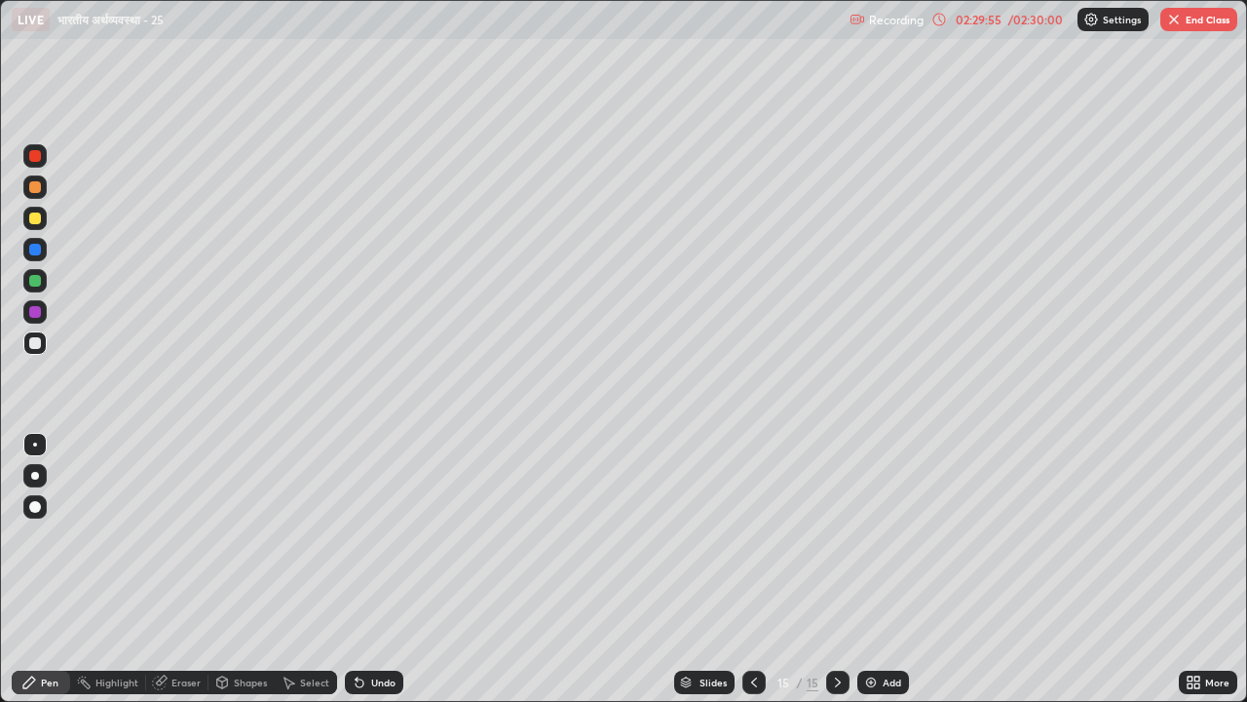
click at [1210, 14] on button "End Class" at bounding box center [1198, 19] width 77 height 23
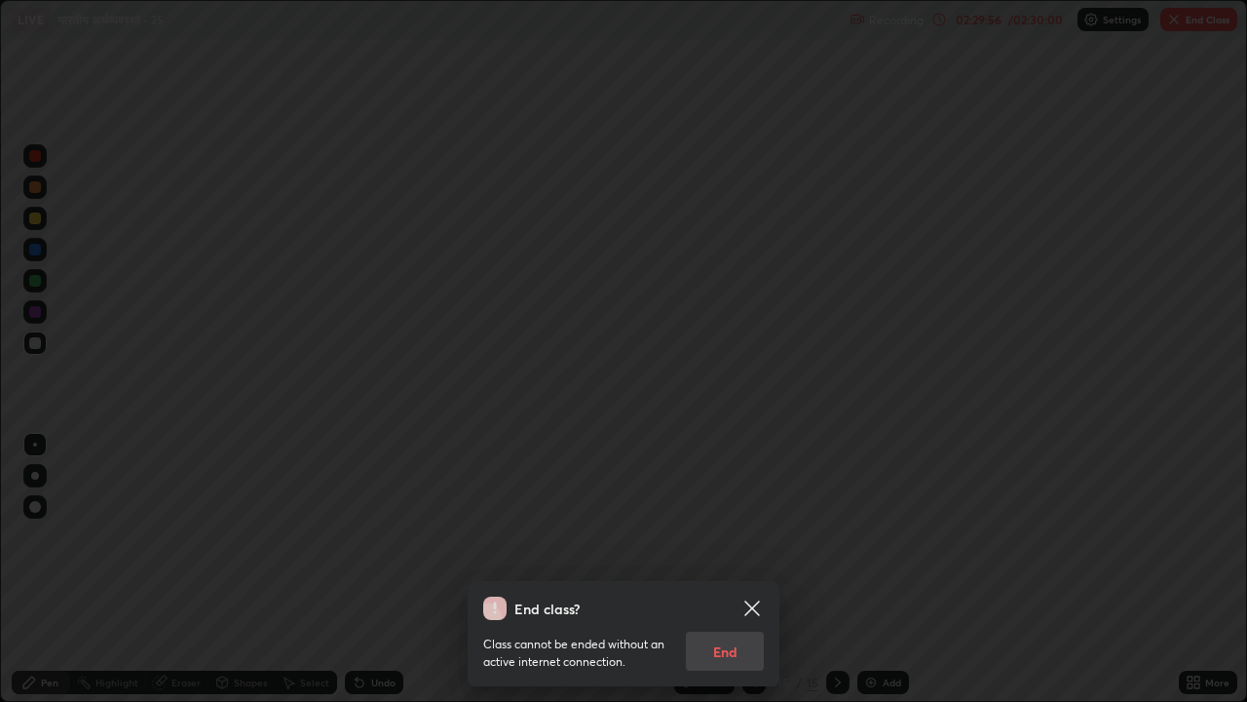
click at [738, 544] on div "Class cannot be ended without an active internet connection. End" at bounding box center [623, 645] width 281 height 51
click at [736, 544] on div "Class cannot be ended without an active internet connection. End" at bounding box center [623, 645] width 281 height 51
click at [739, 544] on div "Class cannot be ended without an active internet connection. End" at bounding box center [623, 645] width 281 height 51
click at [740, 544] on div "Class cannot be ended without an active internet connection. End" at bounding box center [623, 645] width 281 height 51
click at [739, 544] on div "Class cannot be ended without an active internet connection. End" at bounding box center [623, 645] width 281 height 51
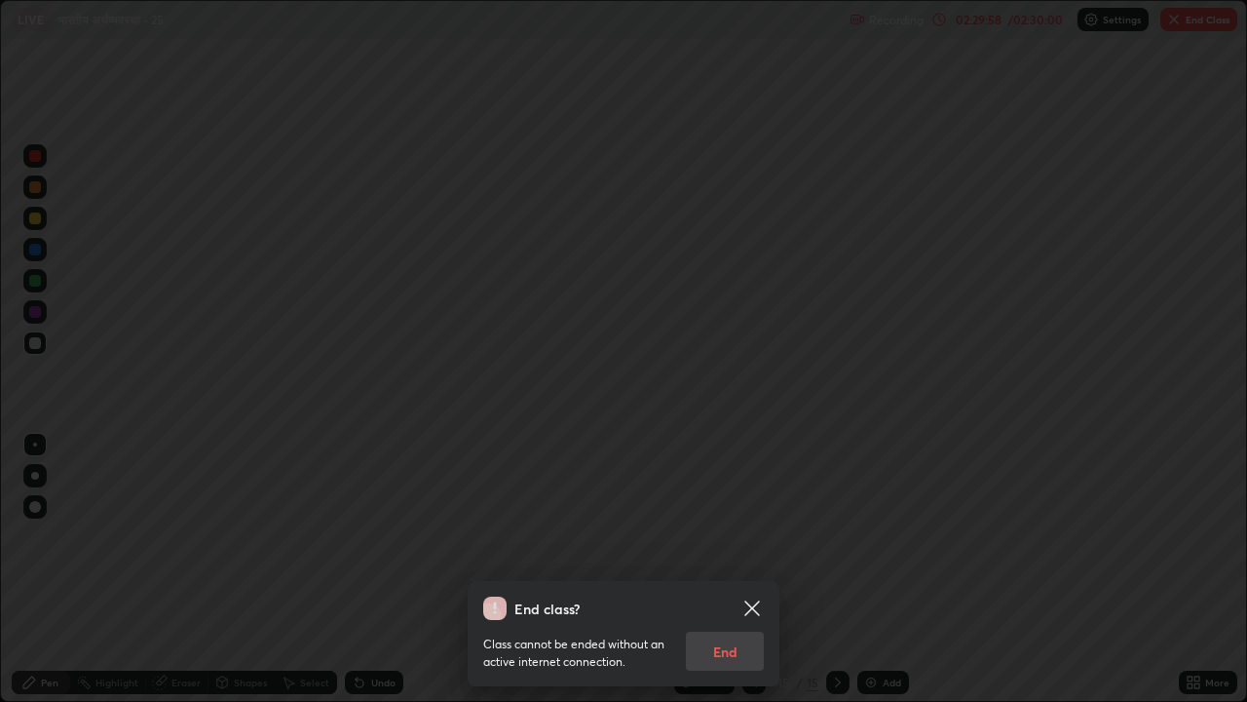
click at [738, 544] on div "Class cannot be ended without an active internet connection. End" at bounding box center [623, 645] width 281 height 51
click at [737, 544] on div "Class cannot be ended without an active internet connection. End" at bounding box center [623, 645] width 281 height 51
click at [735, 544] on div "Class cannot be ended without an active internet connection. End" at bounding box center [623, 645] width 281 height 51
click at [755, 544] on icon at bounding box center [752, 607] width 23 height 23
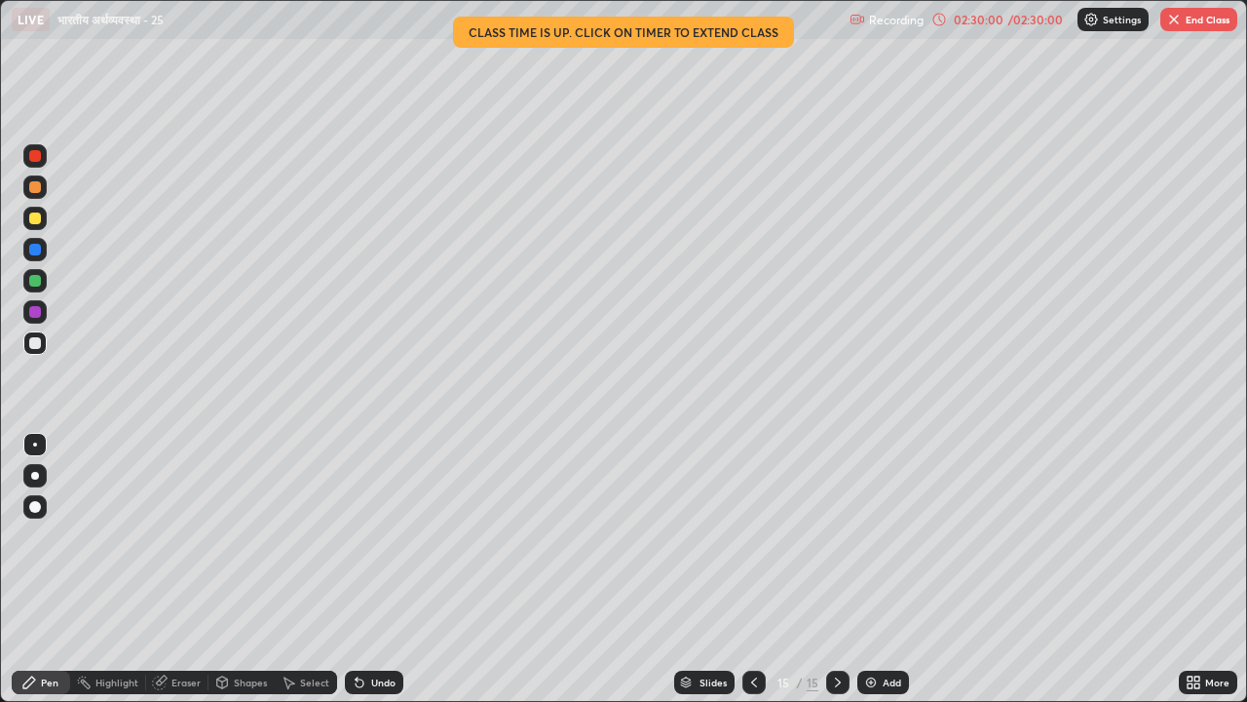
click at [1197, 544] on icon at bounding box center [1197, 685] width 5 height 5
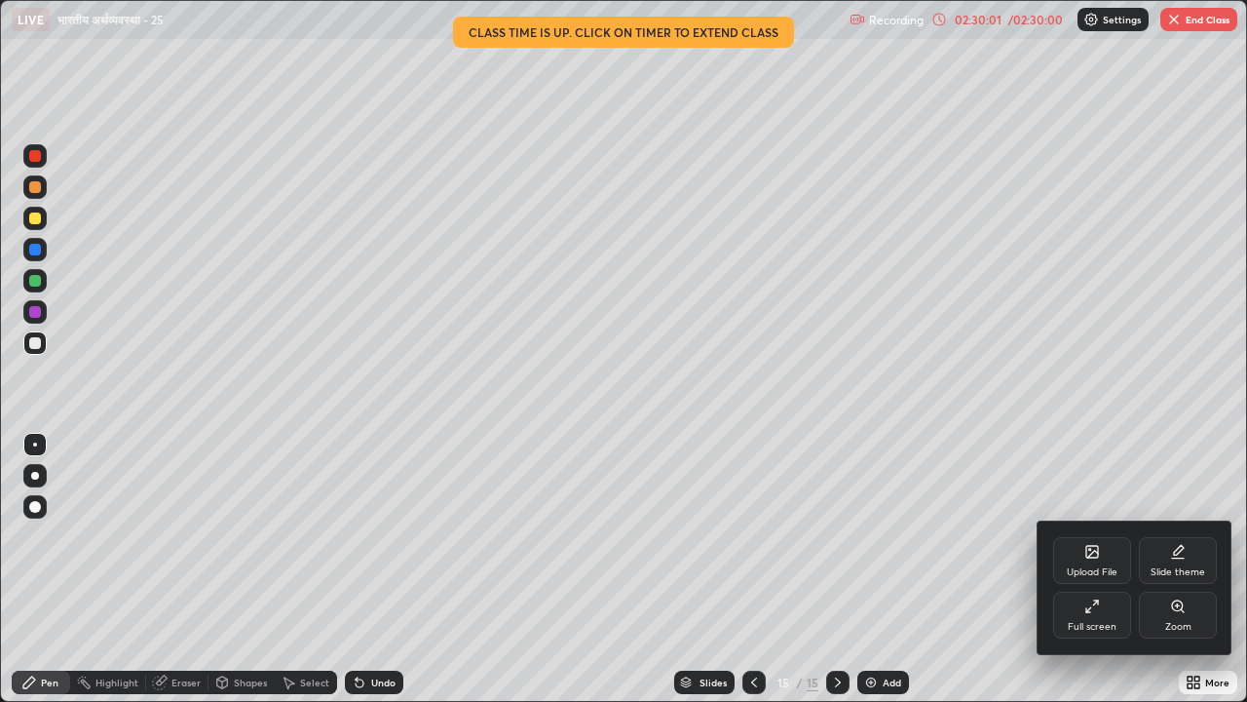
click at [1109, 544] on div "Full screen" at bounding box center [1092, 614] width 78 height 47
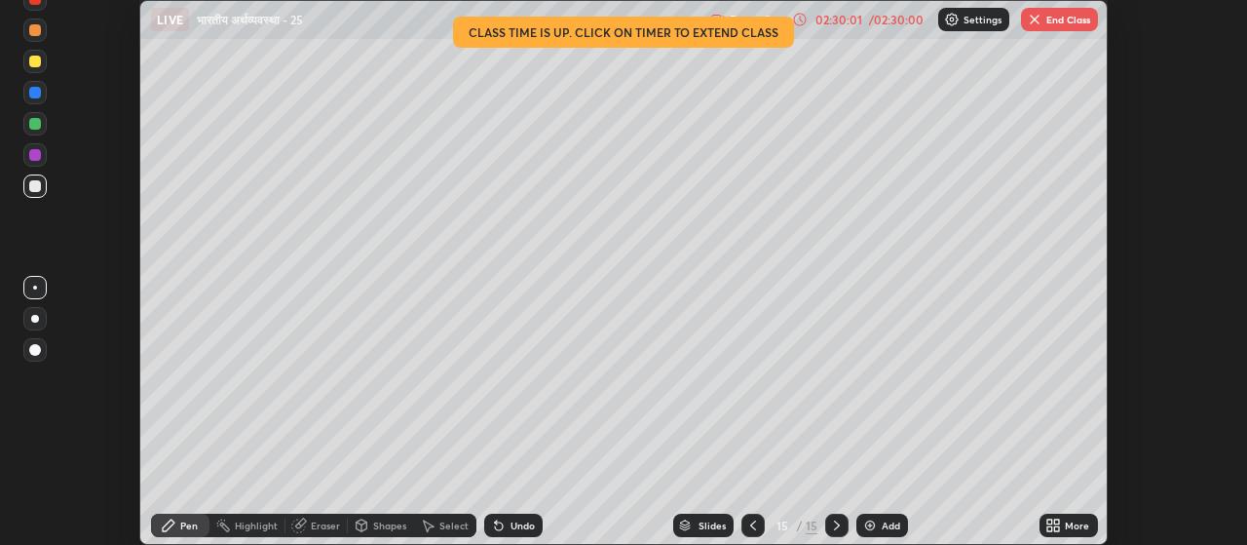
scroll to position [96892, 96189]
click at [1058, 21] on button "End Class" at bounding box center [1059, 19] width 77 height 23
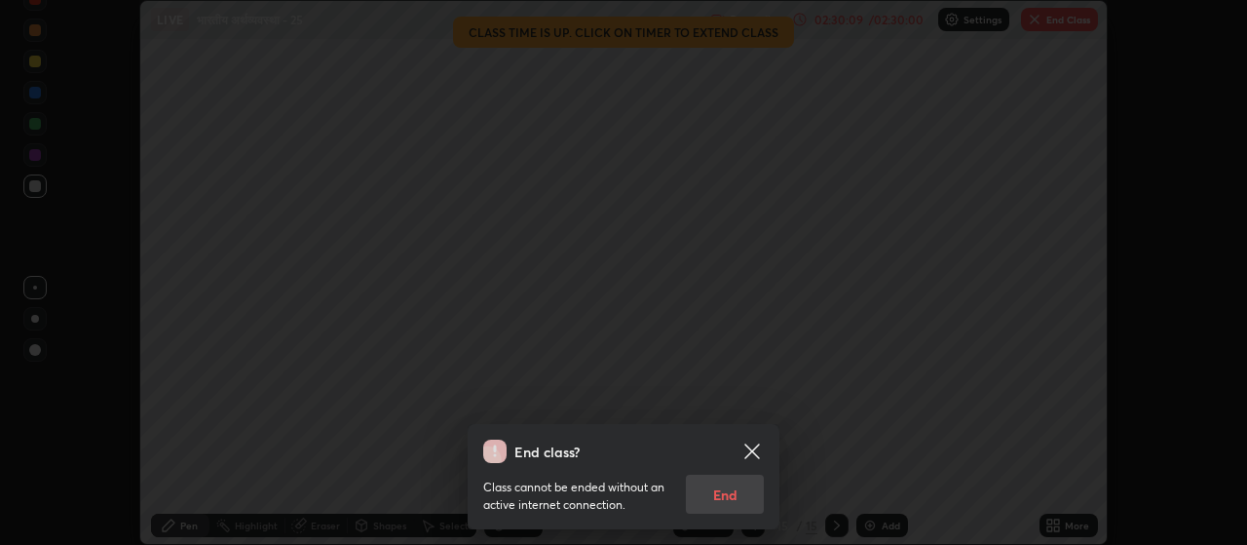
click at [727, 495] on div "Class cannot be ended without an active internet connection. End" at bounding box center [623, 488] width 281 height 51
click at [724, 501] on div "Class cannot be ended without an active internet connection. End" at bounding box center [623, 488] width 281 height 51
click at [725, 499] on div "Class cannot be ended without an active internet connection. End" at bounding box center [623, 488] width 281 height 51
click at [728, 498] on div "Class cannot be ended without an active internet connection. End" at bounding box center [623, 488] width 281 height 51
click at [729, 498] on div "Class cannot be ended without an active internet connection. End" at bounding box center [623, 488] width 281 height 51
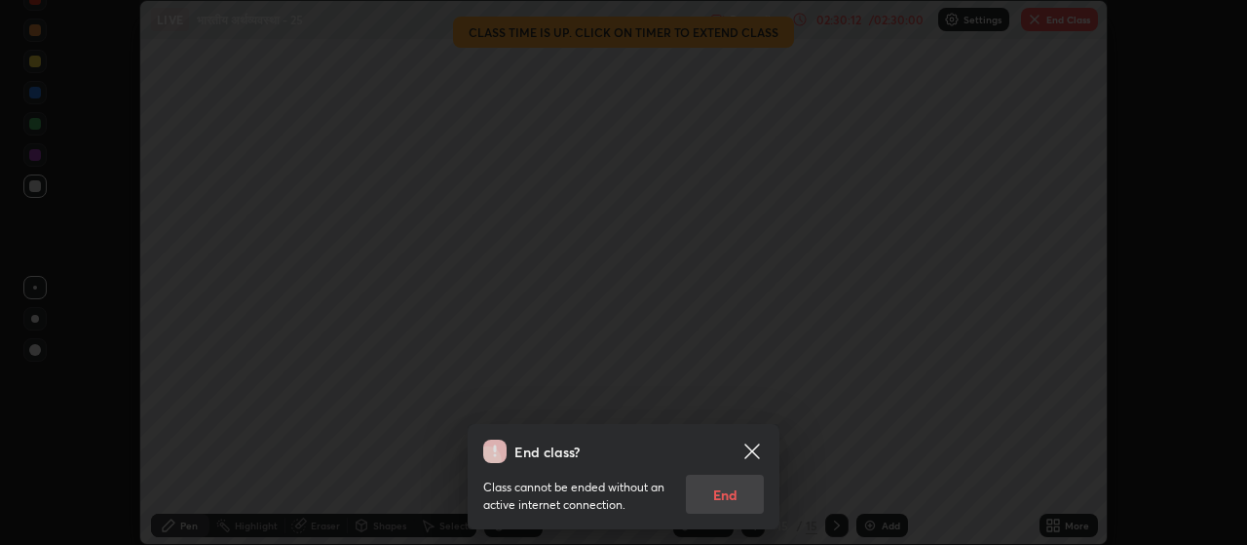
click at [730, 496] on div "Class cannot be ended without an active internet connection. End" at bounding box center [623, 488] width 281 height 51
click at [730, 495] on div "Class cannot be ended without an active internet connection. End" at bounding box center [623, 488] width 281 height 51
click at [731, 495] on div "Class cannot be ended without an active internet connection. End" at bounding box center [623, 488] width 281 height 51
click at [728, 491] on div "Class cannot be ended without an active internet connection. End" at bounding box center [623, 488] width 281 height 51
click at [731, 488] on div "Class cannot be ended without an active internet connection. End" at bounding box center [623, 488] width 281 height 51
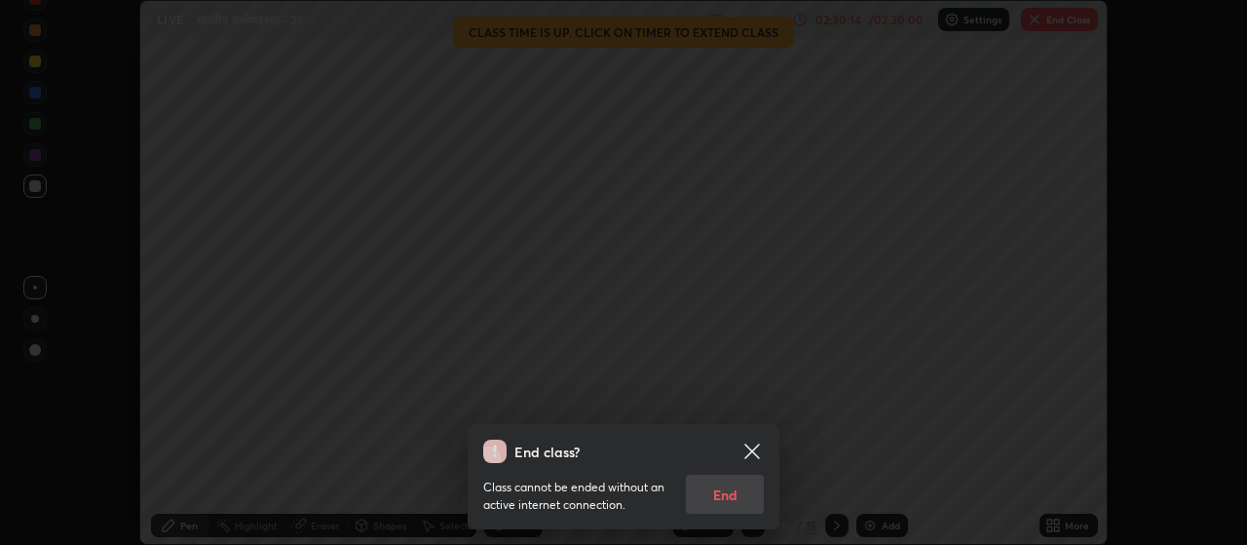
click at [732, 490] on div "Class cannot be ended without an active internet connection. End" at bounding box center [623, 488] width 281 height 51
click at [731, 490] on div "Class cannot be ended without an active internet connection. End" at bounding box center [623, 488] width 281 height 51
click at [730, 493] on div "Class cannot be ended without an active internet connection. End" at bounding box center [623, 488] width 281 height 51
click at [732, 488] on div "Class cannot be ended without an active internet connection. End" at bounding box center [623, 488] width 281 height 51
click at [756, 445] on icon at bounding box center [751, 450] width 15 height 15
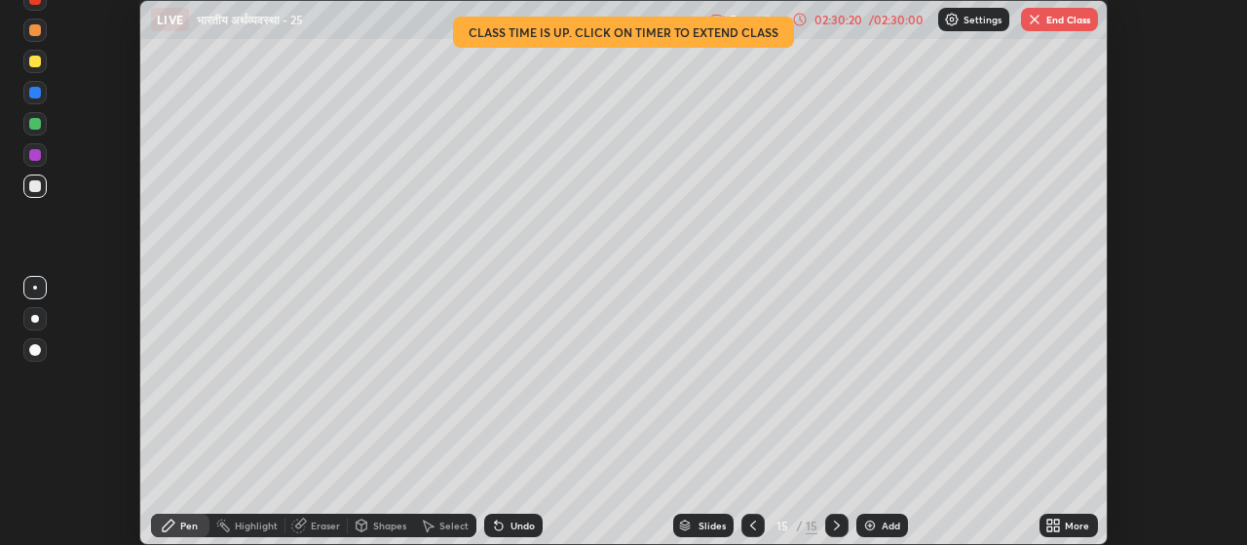
click at [1071, 22] on button "End Class" at bounding box center [1059, 19] width 77 height 23
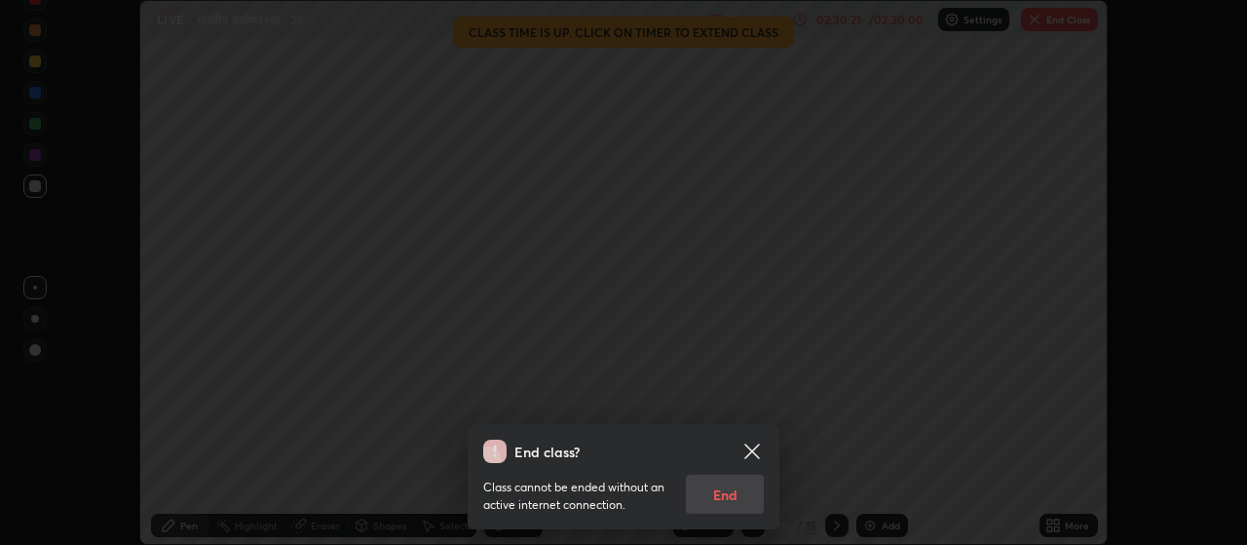
click at [724, 494] on div "Class cannot be ended without an active internet connection. End" at bounding box center [623, 488] width 281 height 51
click at [737, 493] on div "Class cannot be ended without an active internet connection. End" at bounding box center [623, 488] width 281 height 51
click at [732, 496] on div "Class cannot be ended without an active internet connection. End" at bounding box center [623, 488] width 281 height 51
click at [730, 493] on div "Class cannot be ended without an active internet connection. End" at bounding box center [623, 488] width 281 height 51
click at [731, 494] on div "Class cannot be ended without an active internet connection. End" at bounding box center [623, 488] width 281 height 51
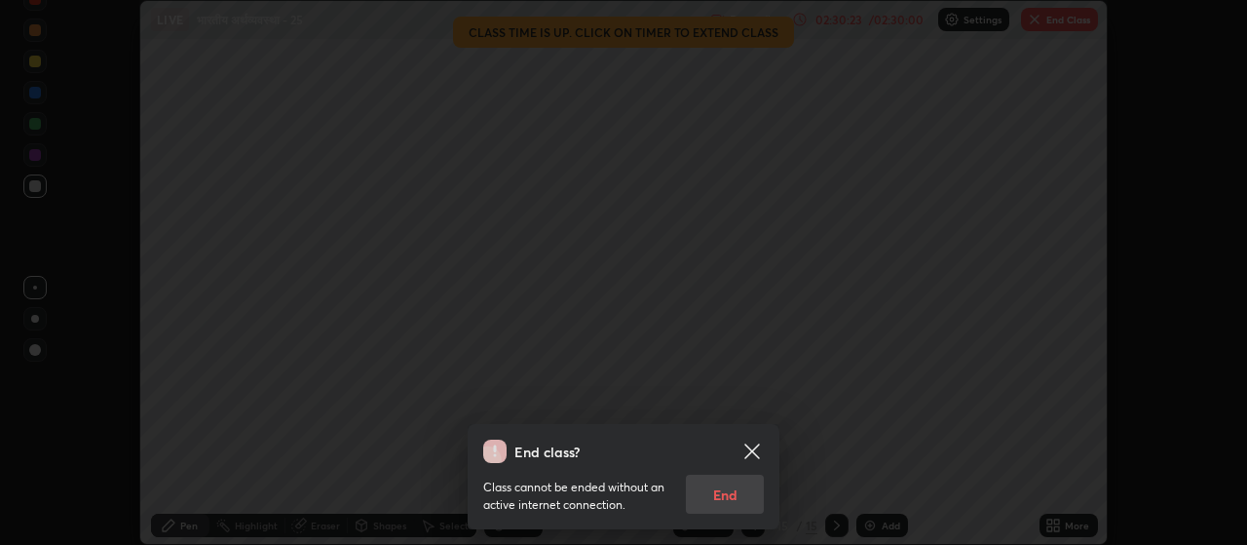
click at [735, 493] on div "Class cannot be ended without an active internet connection. End" at bounding box center [623, 488] width 281 height 51
click at [736, 491] on div "Class cannot be ended without an active internet connection. End" at bounding box center [623, 488] width 281 height 51
click at [738, 493] on div "Class cannot be ended without an active internet connection. End" at bounding box center [623, 488] width 281 height 51
click at [741, 492] on div "Class cannot be ended without an active internet connection. End" at bounding box center [623, 488] width 281 height 51
click at [729, 484] on div "Class cannot be ended without an active internet connection. End" at bounding box center [623, 488] width 281 height 51
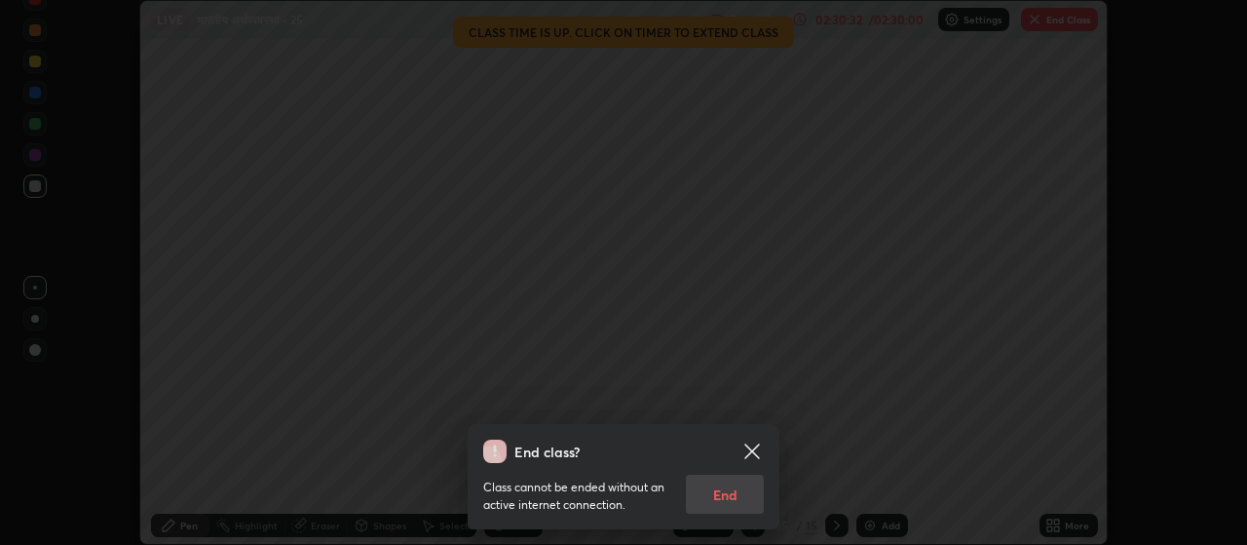
click at [725, 493] on div "Class cannot be ended without an active internet connection. End" at bounding box center [623, 488] width 281 height 51
click at [726, 496] on div "Class cannot be ended without an active internet connection. End" at bounding box center [623, 488] width 281 height 51
click at [730, 495] on div "Class cannot be ended without an active internet connection. End" at bounding box center [623, 488] width 281 height 51
click at [729, 493] on div "Class cannot be ended without an active internet connection. End" at bounding box center [623, 488] width 281 height 51
click at [725, 499] on div "Class cannot be ended without an active internet connection. End" at bounding box center [623, 488] width 281 height 51
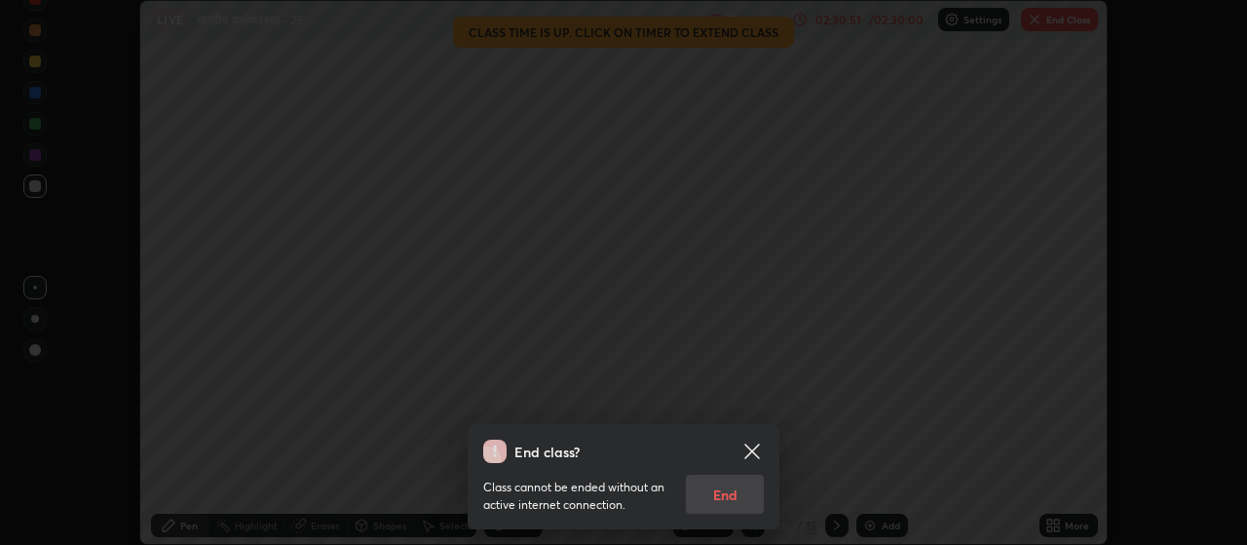
click at [736, 496] on div "Class cannot be ended without an active internet connection. End" at bounding box center [623, 488] width 281 height 51
click at [729, 498] on div "Class cannot be ended without an active internet connection. End" at bounding box center [623, 488] width 281 height 51
click at [728, 498] on div "Class cannot be ended without an active internet connection. End" at bounding box center [623, 488] width 281 height 51
click at [726, 497] on div "Class cannot be ended without an active internet connection. End" at bounding box center [623, 488] width 281 height 51
click at [726, 498] on div "Class cannot be ended without an active internet connection. End" at bounding box center [623, 488] width 281 height 51
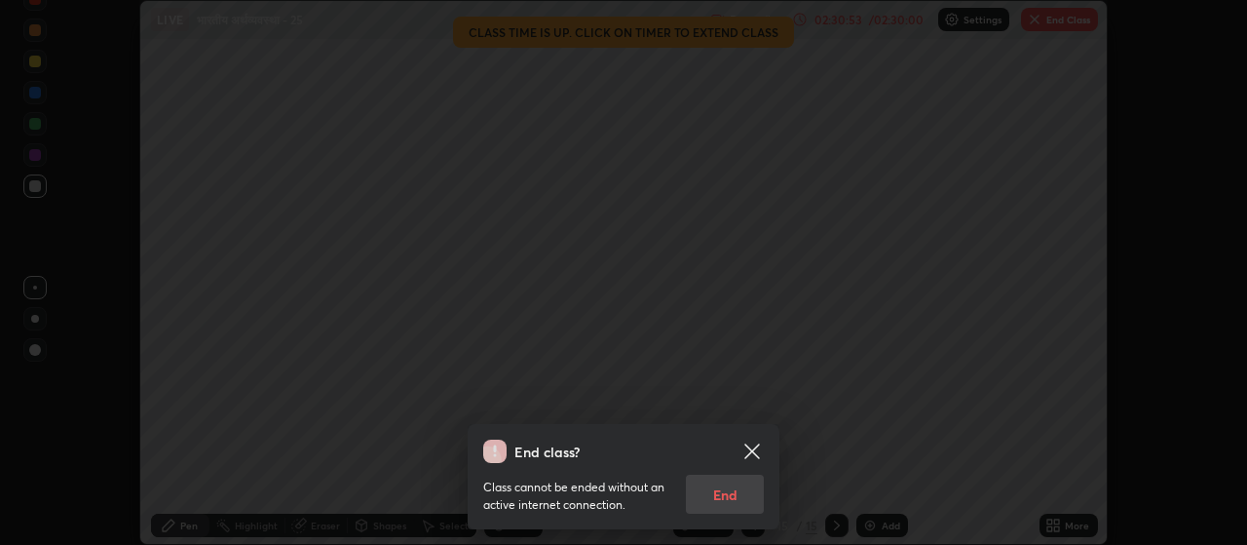
click at [722, 503] on div "Class cannot be ended without an active internet connection. End" at bounding box center [623, 488] width 281 height 51
click at [719, 503] on div "Class cannot be ended without an active internet connection. End" at bounding box center [623, 488] width 281 height 51
click at [734, 493] on div "Class cannot be ended without an active internet connection. End" at bounding box center [623, 488] width 281 height 51
click at [733, 496] on div "Class cannot be ended without an active internet connection. End" at bounding box center [623, 488] width 281 height 51
click at [738, 494] on div "Class cannot be ended without an active internet connection. End" at bounding box center [623, 488] width 281 height 51
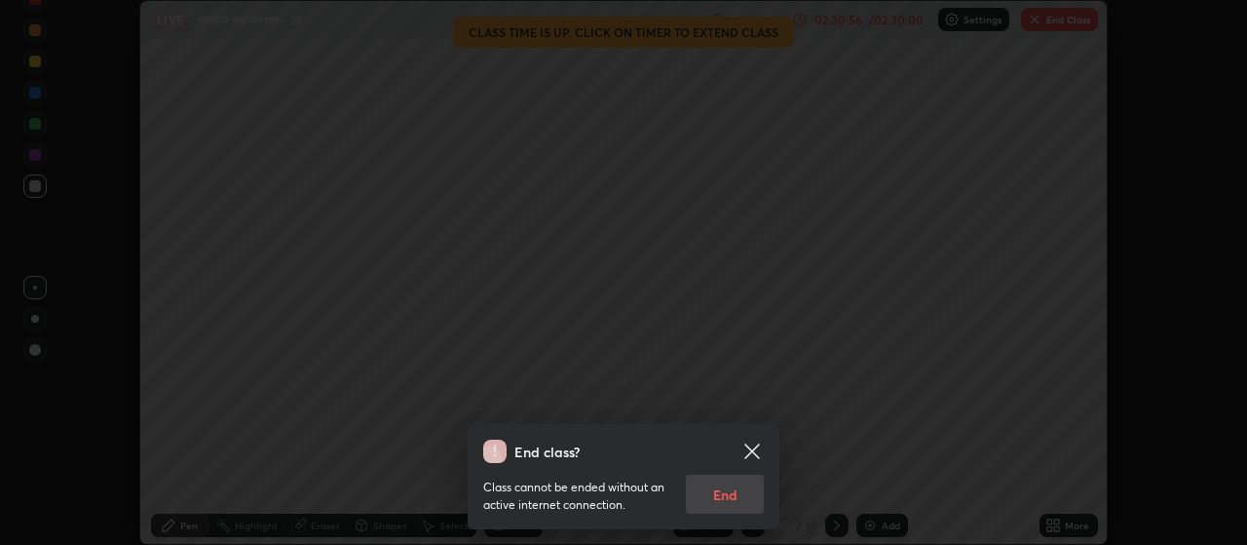
click at [737, 502] on div "Class cannot be ended without an active internet connection. End" at bounding box center [623, 488] width 281 height 51
click at [739, 501] on div "Class cannot be ended without an active internet connection. End" at bounding box center [623, 488] width 281 height 51
click at [742, 492] on div "Class cannot be ended without an active internet connection. End" at bounding box center [623, 488] width 281 height 51
click at [744, 491] on div "Class cannot be ended without an active internet connection. End" at bounding box center [623, 488] width 281 height 51
click at [745, 489] on div "Class cannot be ended without an active internet connection. End" at bounding box center [623, 488] width 281 height 51
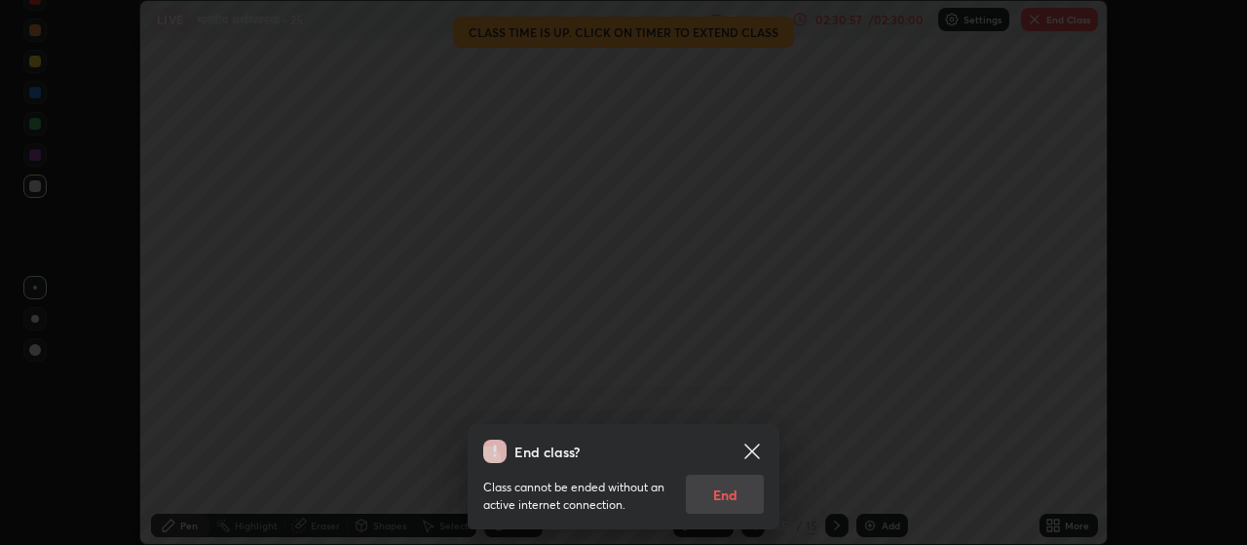
click at [746, 488] on div "Class cannot be ended without an active internet connection. End" at bounding box center [623, 488] width 281 height 51
click at [739, 494] on div "Class cannot be ended without an active internet connection. End" at bounding box center [623, 488] width 281 height 51
click at [741, 491] on div "Class cannot be ended without an active internet connection. End" at bounding box center [623, 488] width 281 height 51
click at [743, 488] on div "Class cannot be ended without an active internet connection. End" at bounding box center [623, 488] width 281 height 51
click at [739, 488] on div "Class cannot be ended without an active internet connection. End" at bounding box center [623, 488] width 281 height 51
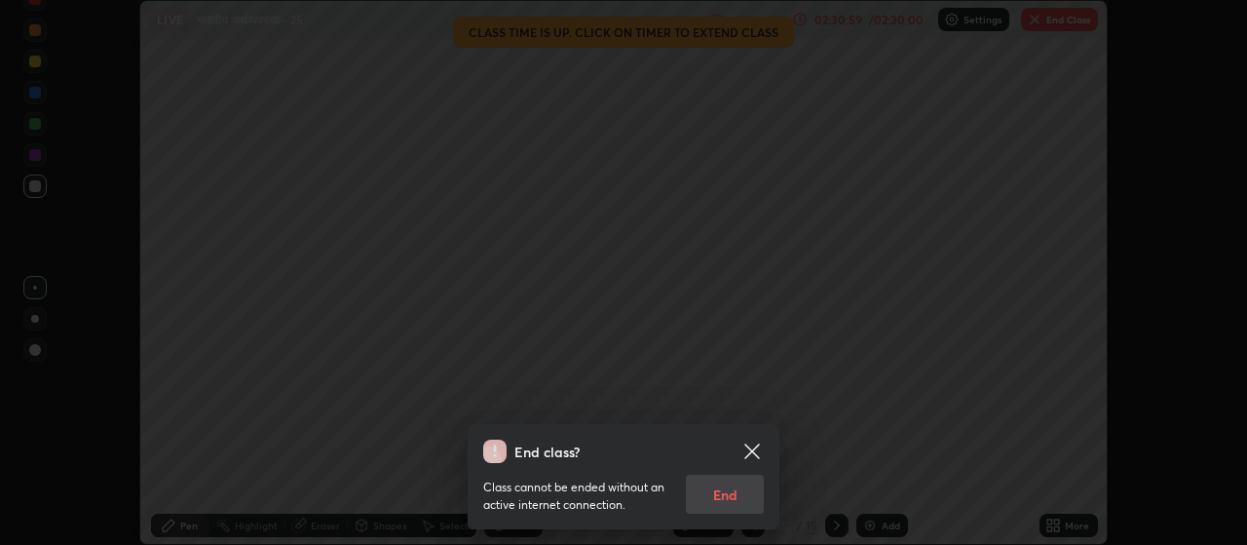
click at [737, 489] on div "Class cannot be ended without an active internet connection. End" at bounding box center [623, 488] width 281 height 51
click at [754, 452] on icon at bounding box center [751, 450] width 15 height 15
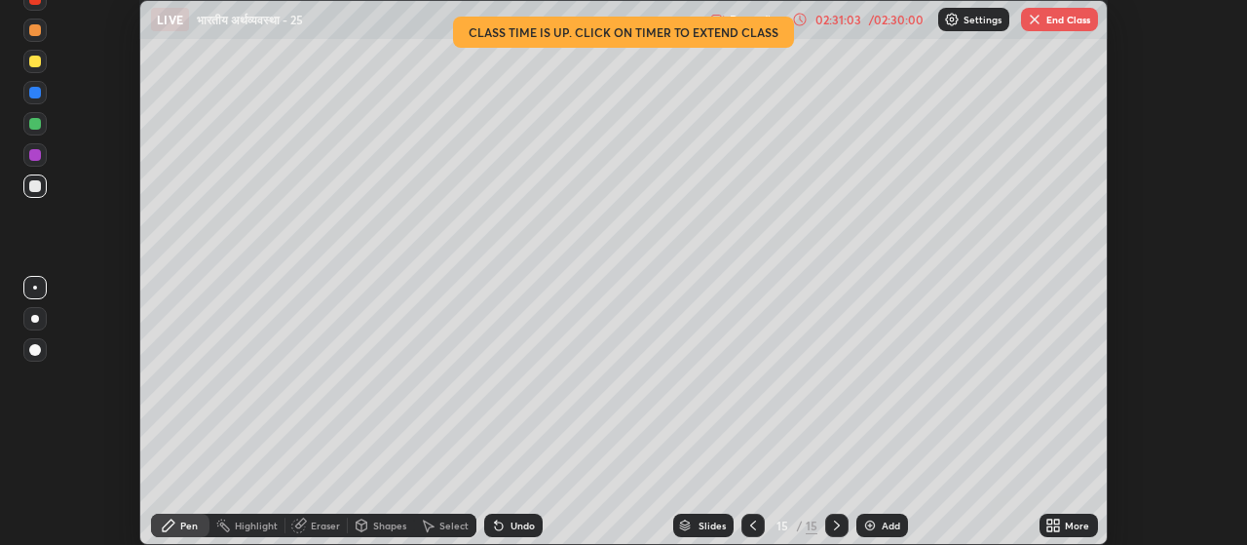
click at [1060, 13] on button "End Class" at bounding box center [1059, 19] width 77 height 23
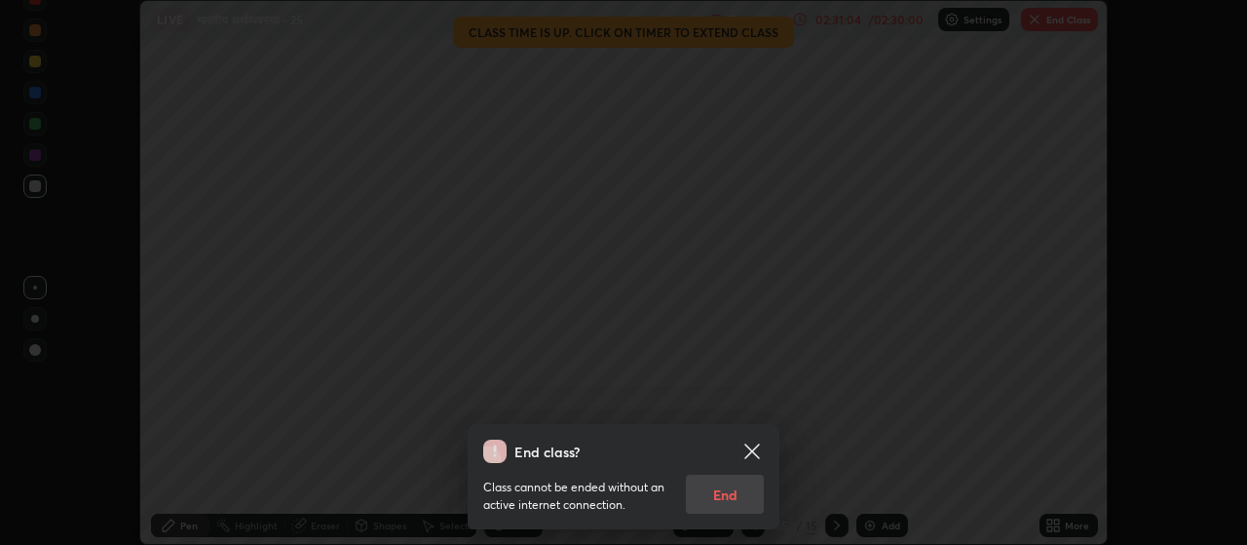
click at [726, 495] on div "Class cannot be ended without an active internet connection. End" at bounding box center [623, 488] width 281 height 51
click at [737, 494] on div "Class cannot be ended without an active internet connection. End" at bounding box center [623, 488] width 281 height 51
click at [754, 452] on icon at bounding box center [751, 450] width 15 height 15
